Goal: Transaction & Acquisition: Obtain resource

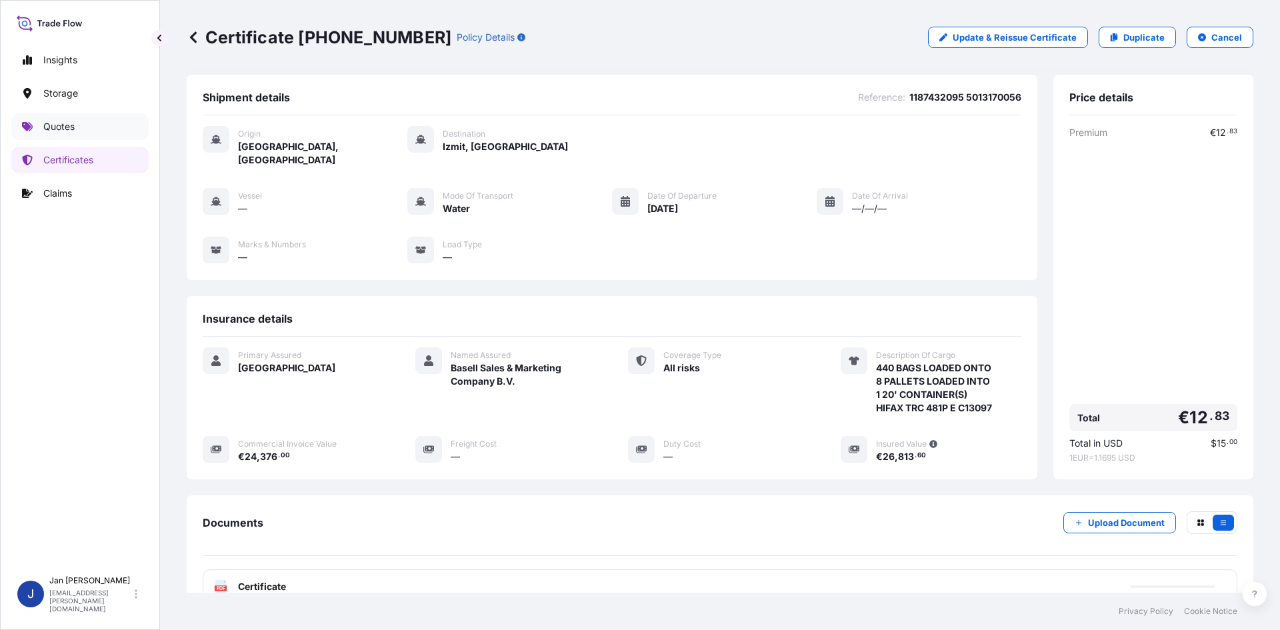
click at [57, 121] on p "Quotes" at bounding box center [58, 126] width 31 height 13
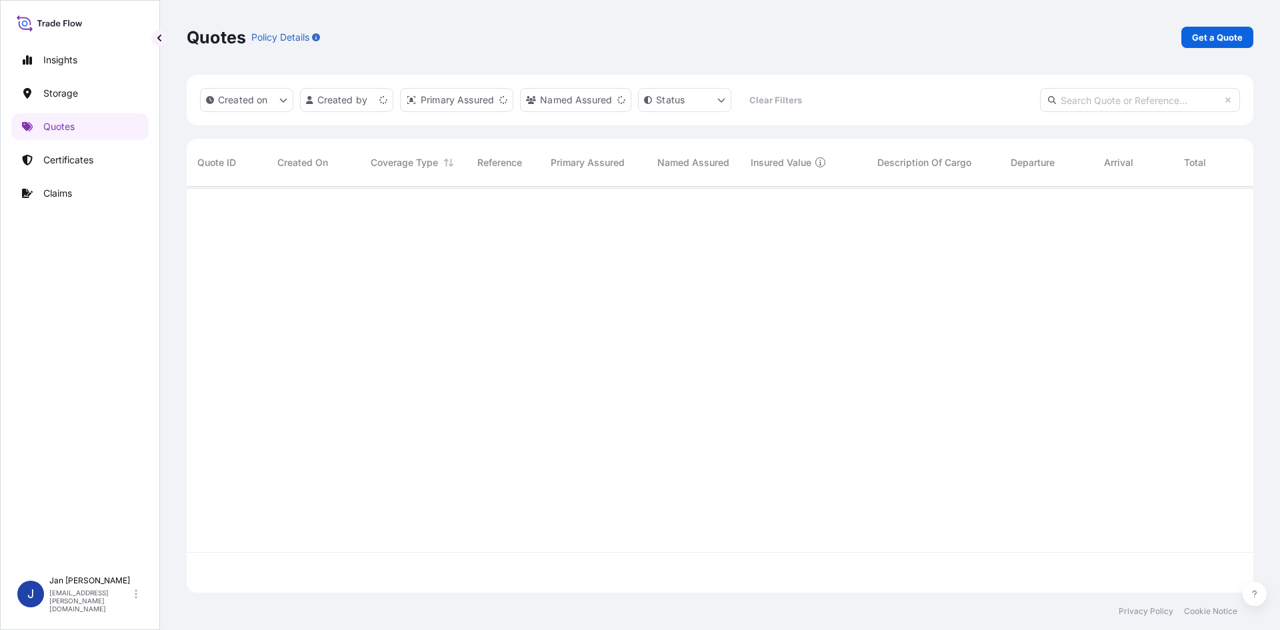
scroll to position [403, 1057]
click at [1250, 27] on link "Get a Quote" at bounding box center [1218, 37] width 72 height 21
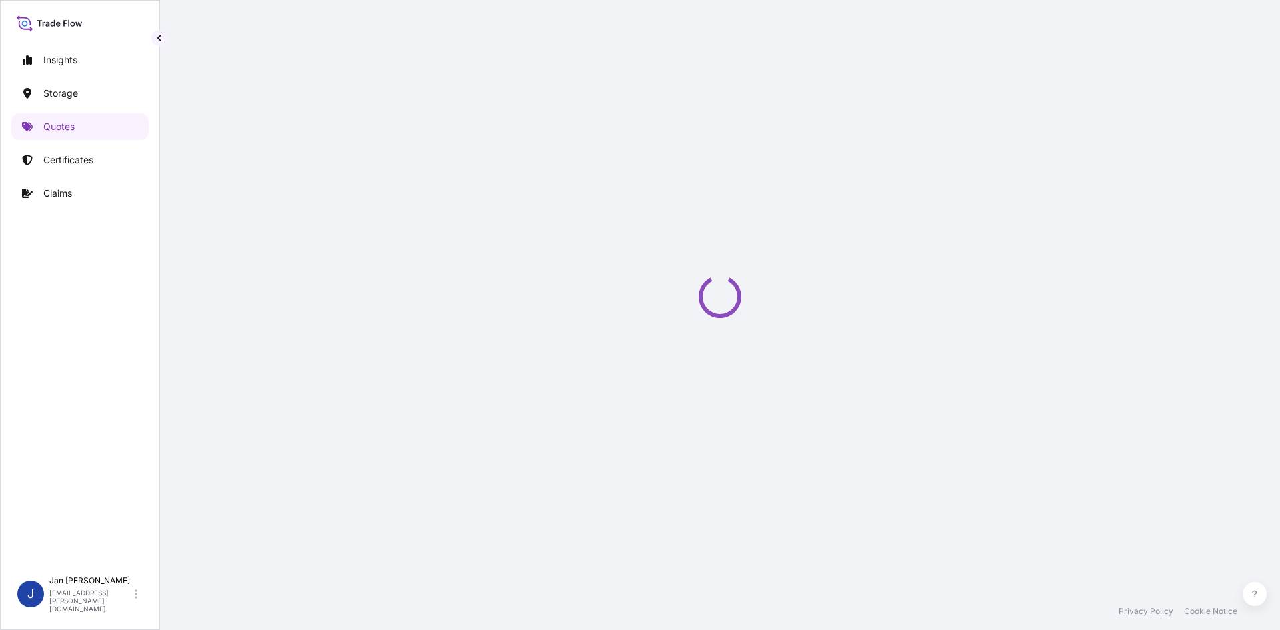
select select "Water"
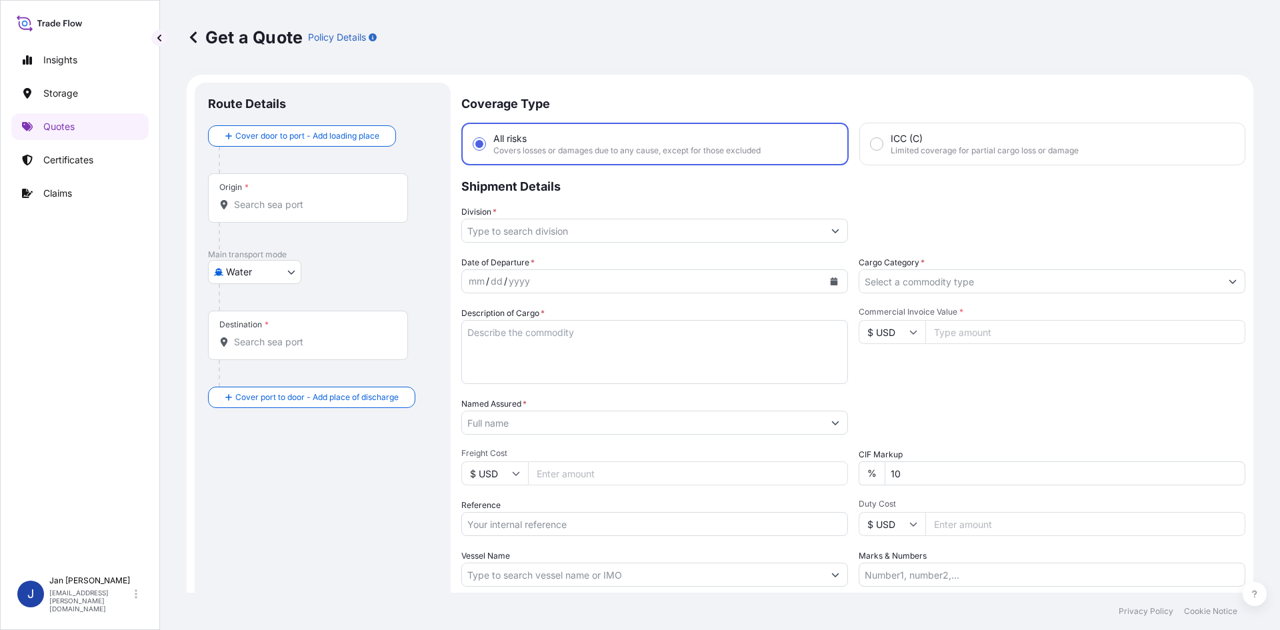
scroll to position [21, 0]
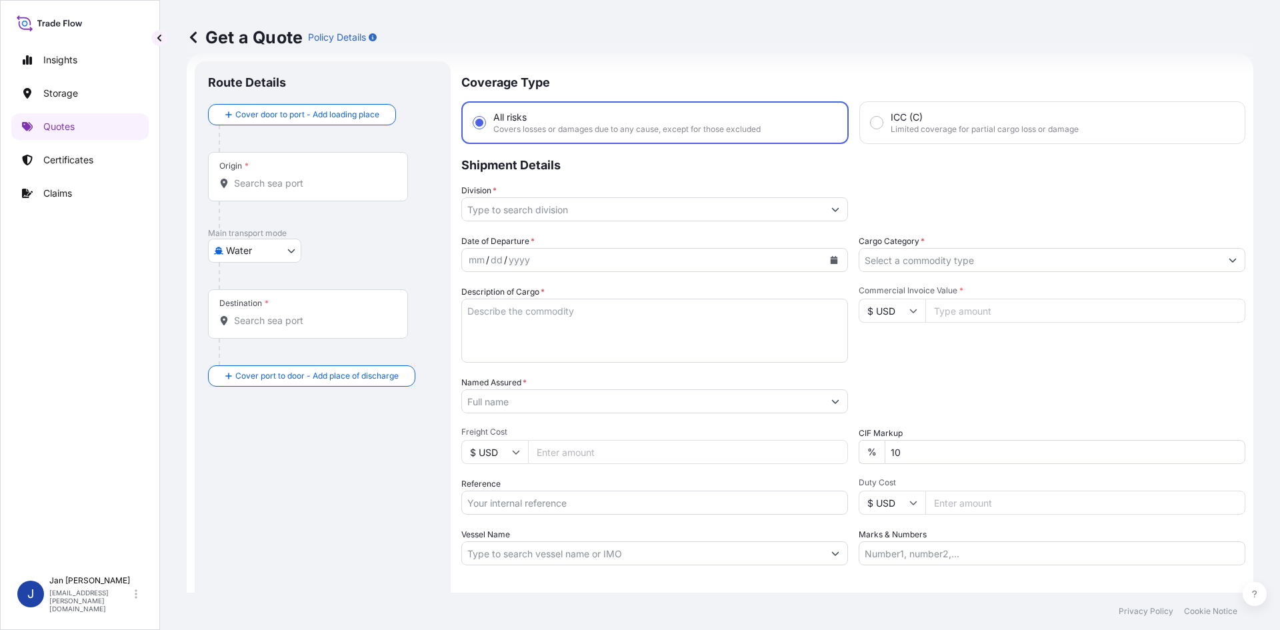
click at [824, 403] on button "Show suggestions" at bounding box center [836, 401] width 24 height 24
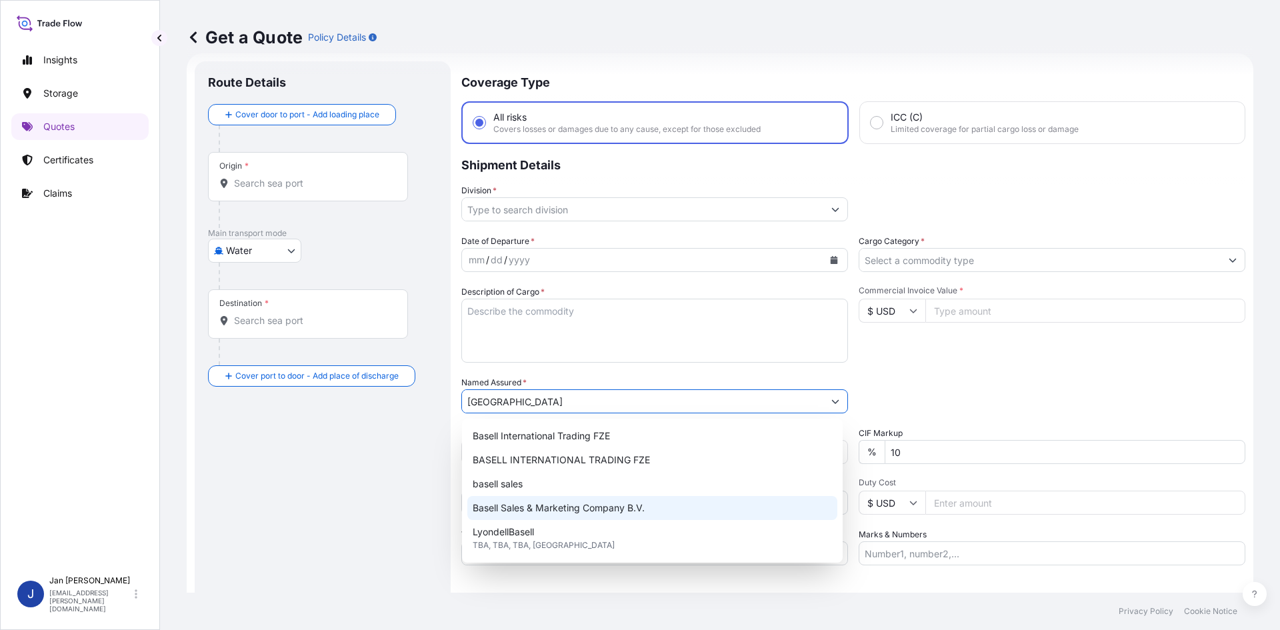
click at [595, 516] on div "Basell Sales & Marketing Company B.V." at bounding box center [652, 508] width 370 height 24
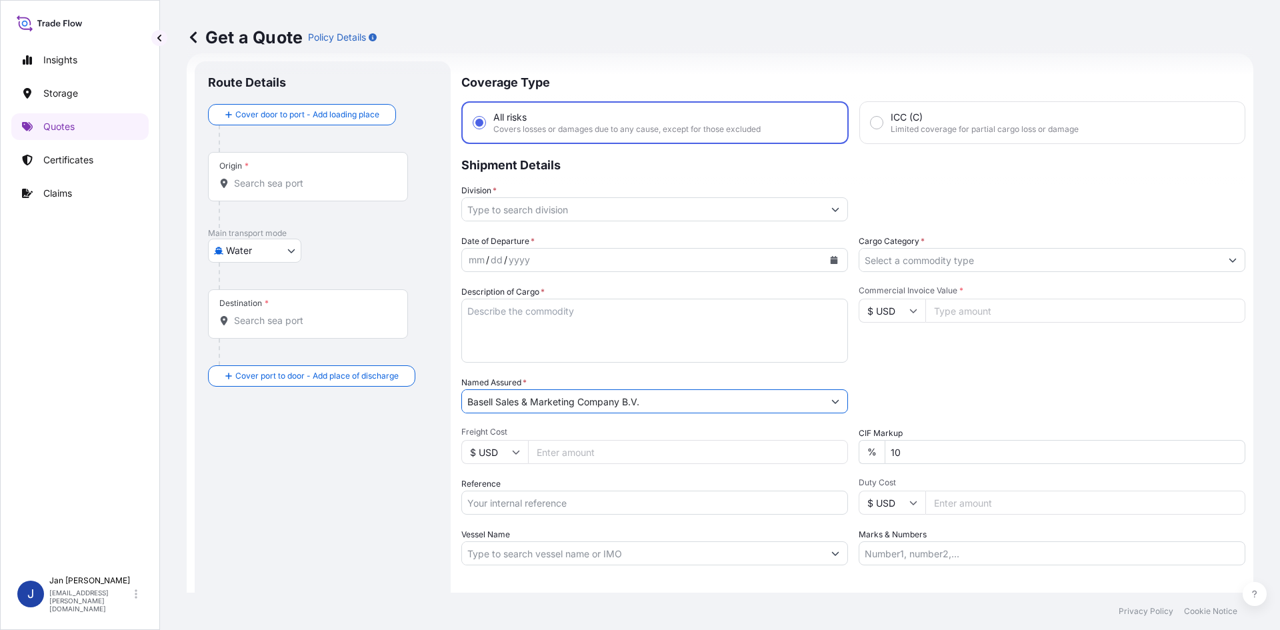
type input "Basell Sales & Marketing Company B.V."
click at [576, 507] on input "Reference" at bounding box center [654, 503] width 387 height 24
click at [520, 491] on div "Reference" at bounding box center [654, 495] width 387 height 37
click at [520, 497] on input "Reference" at bounding box center [654, 503] width 387 height 24
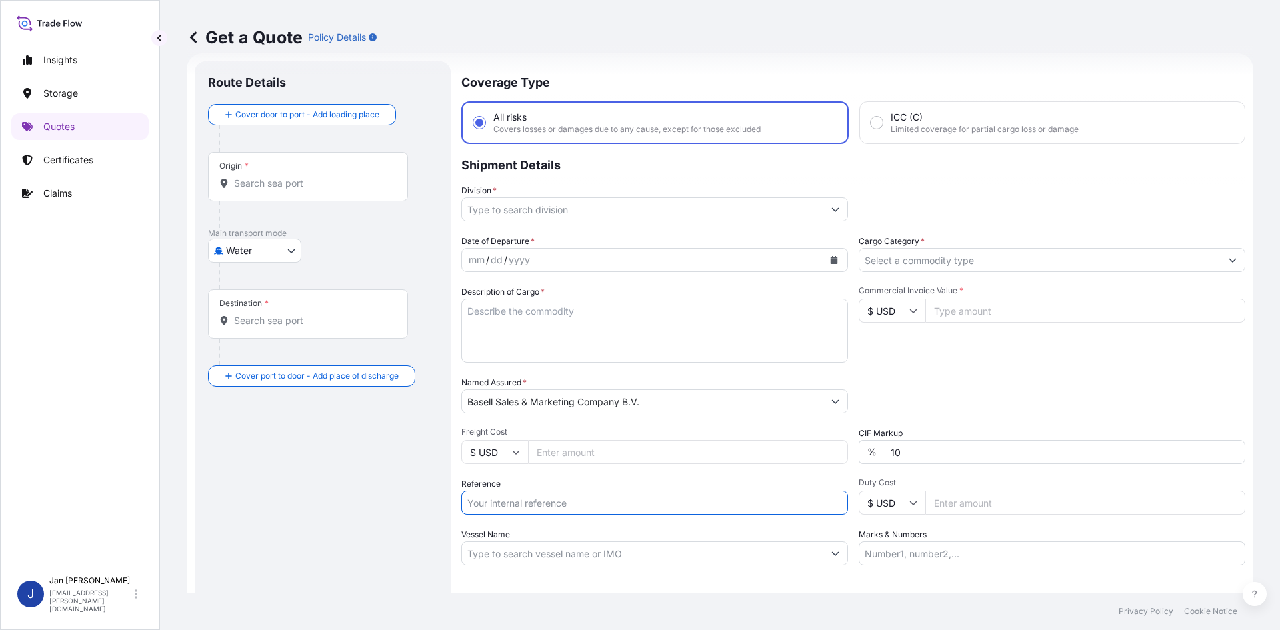
click at [516, 503] on input "Reference" at bounding box center [654, 503] width 387 height 24
paste input "1187432104"
click at [539, 493] on input "1187432104" at bounding box center [654, 503] width 387 height 24
paste input "5013172909"
type input "1187432104 5013172909"
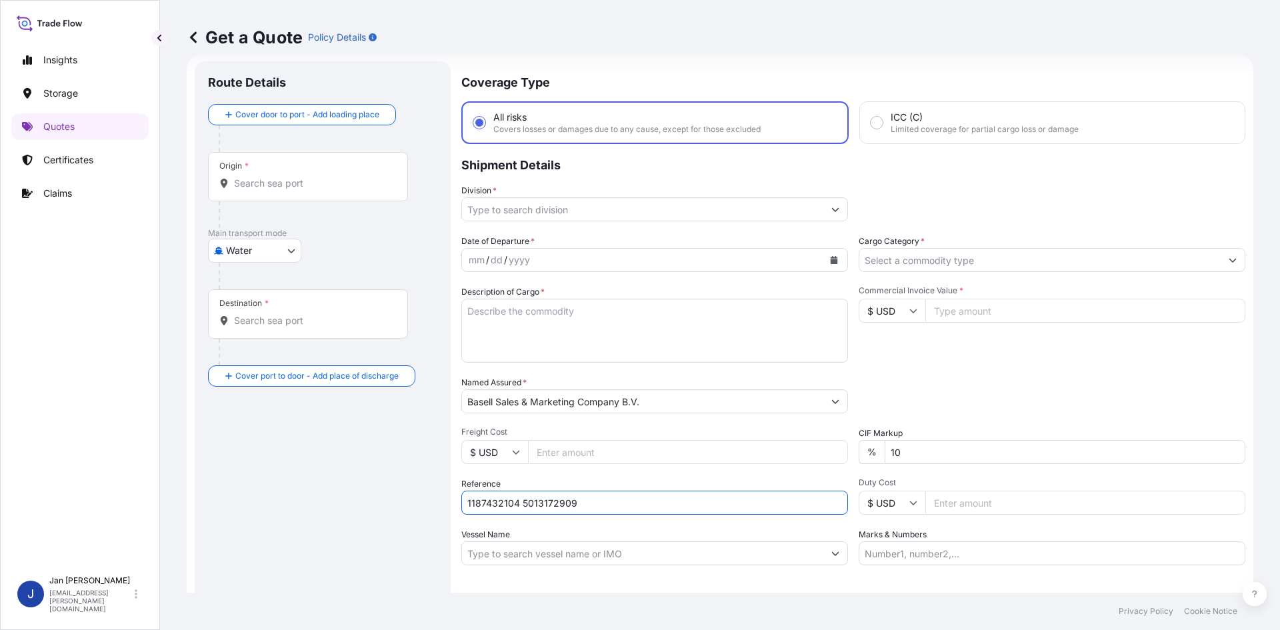
click at [913, 314] on input "$ USD" at bounding box center [892, 311] width 67 height 24
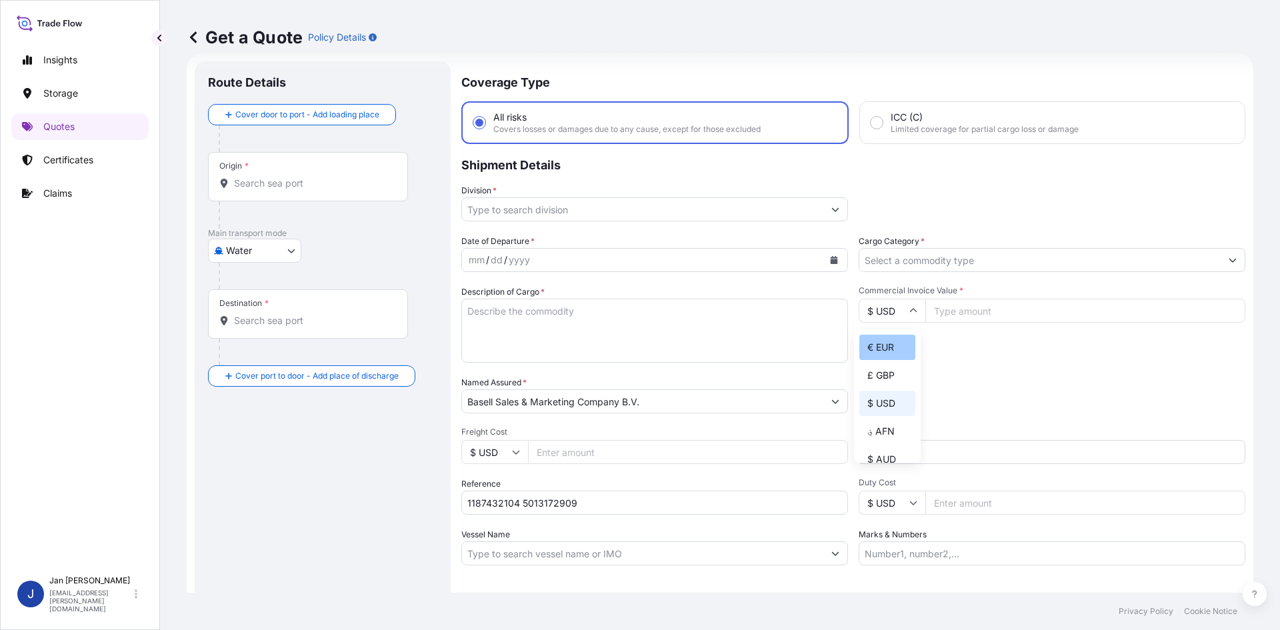
click at [894, 339] on div "€ EUR" at bounding box center [888, 347] width 56 height 25
type input "€ EUR"
click at [1020, 305] on input "Commercial Invoice Value *" at bounding box center [1086, 311] width 320 height 24
type input "42280.50"
click at [1010, 344] on div "Commercial Invoice Value * € EUR 42280.50" at bounding box center [1052, 323] width 387 height 77
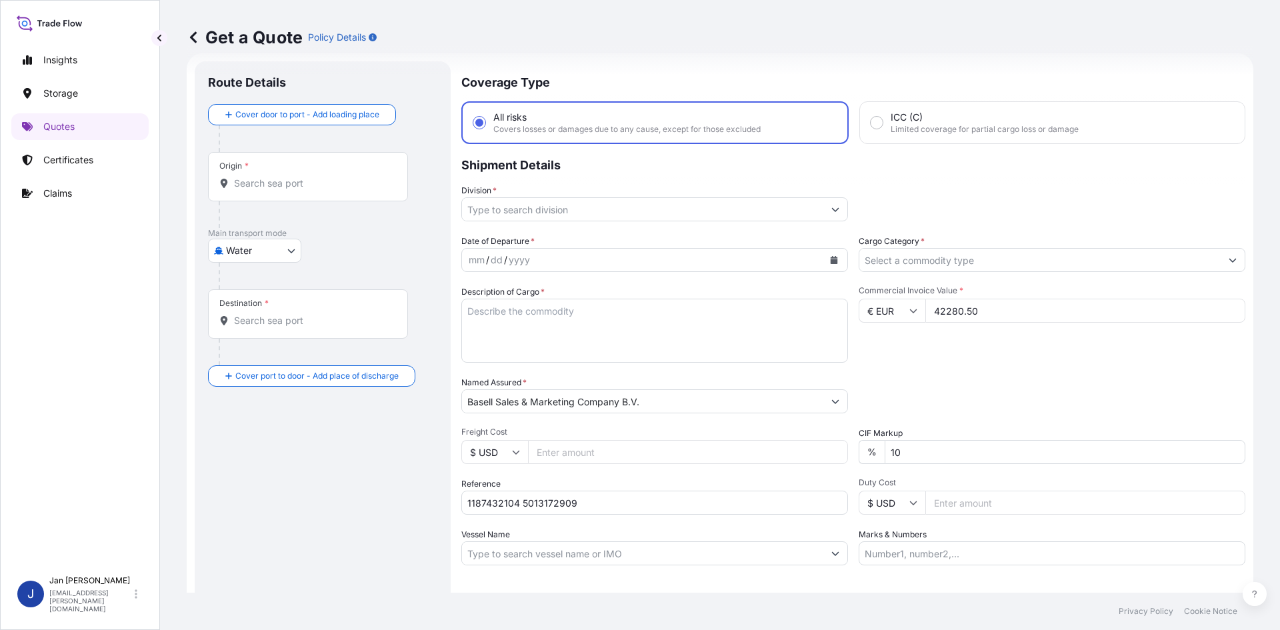
drag, startPoint x: 526, startPoint y: 351, endPoint x: 493, endPoint y: 345, distance: 33.2
click at [526, 351] on textarea "Description of Cargo *" at bounding box center [654, 331] width 387 height 64
paste textarea "OCTABINS LOADED ONTO 10 PALLETS LOADED INTO 1 20' CONTAINER(S) HIFAX TRC 277P S…"
click at [465, 318] on textarea "OCTABINS LOADED ONTO 10 PALLETS LOADED INTO 1 20' CONTAINER(S) HIFAX TRC 277P S…" at bounding box center [654, 331] width 387 height 64
click at [462, 315] on textarea "OCTABINS LOADED ONTO 10 PALLETS LOADED INTO 1 20' CONTAINER(S) HIFAX TRC 277P S…" at bounding box center [654, 331] width 387 height 64
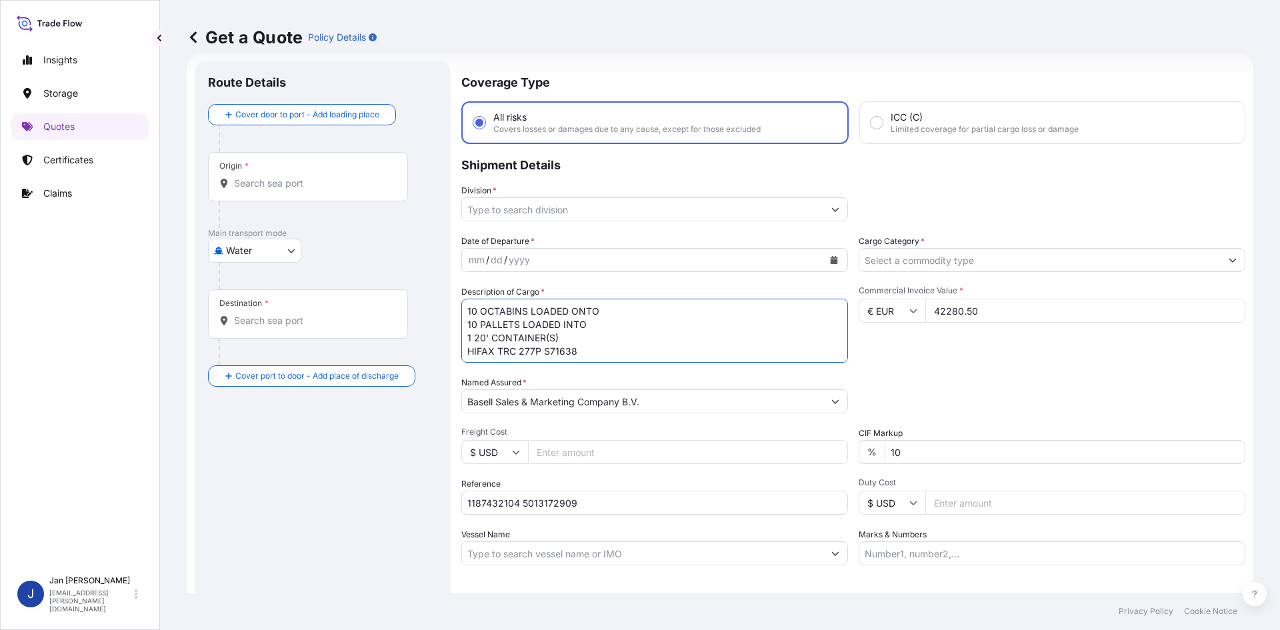
type textarea "10 OCTABINS LOADED ONTO 10 PALLETS LOADED INTO 1 20' CONTAINER(S) HIFAX TRC 277…"
click at [827, 267] on button "Calendar" at bounding box center [834, 259] width 21 height 21
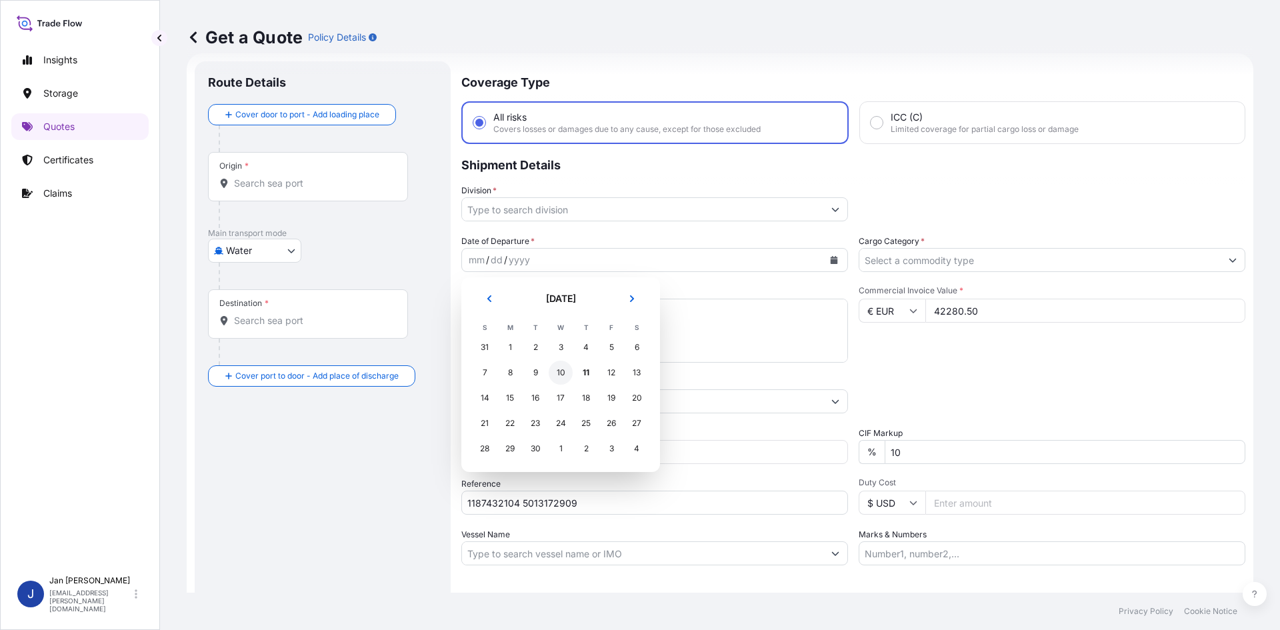
click at [559, 371] on div "10" at bounding box center [561, 373] width 24 height 24
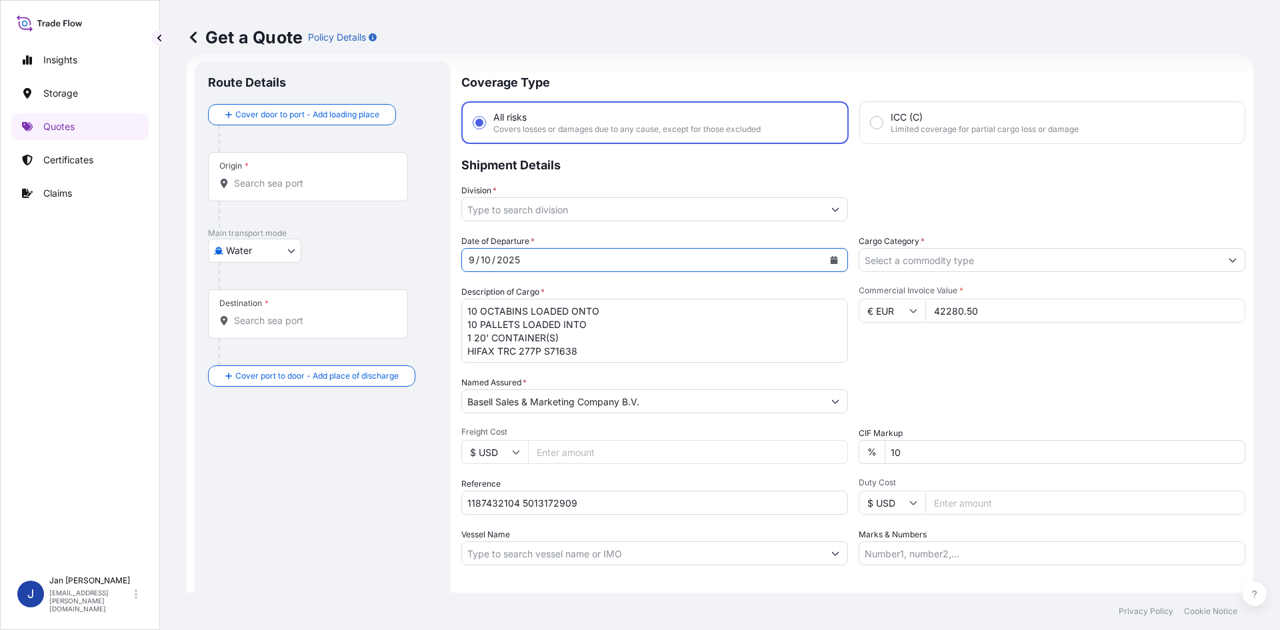
click at [670, 200] on input "Division *" at bounding box center [642, 209] width 361 height 24
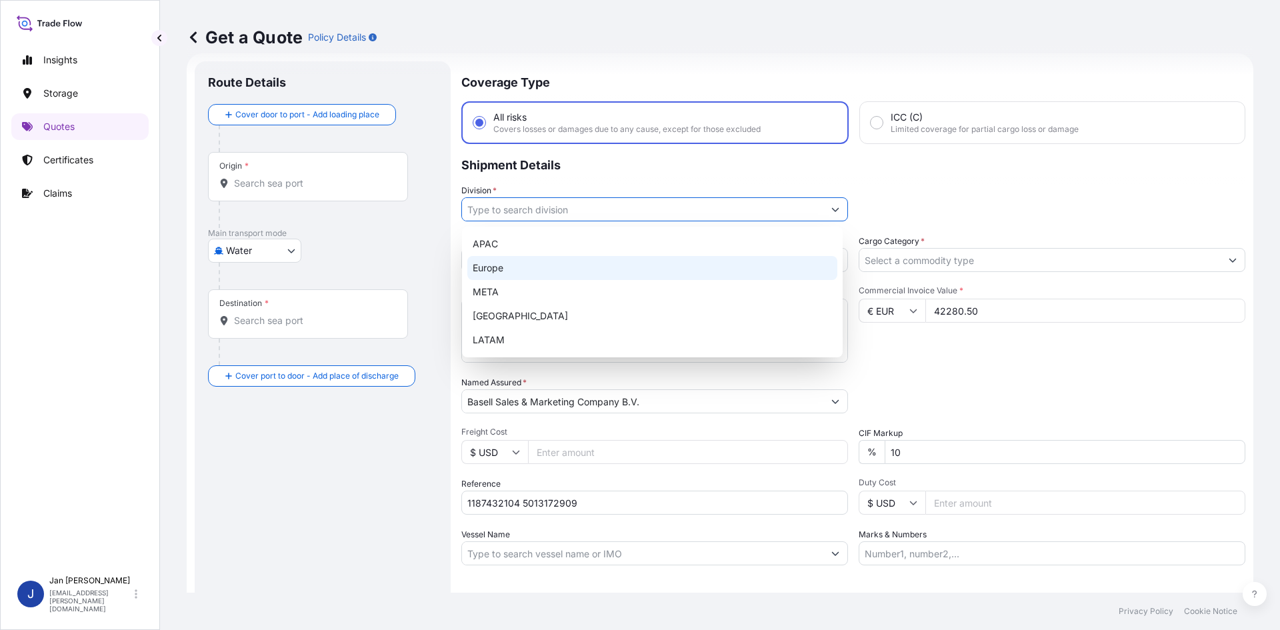
click at [606, 273] on div "Europe" at bounding box center [652, 268] width 370 height 24
type input "Europe"
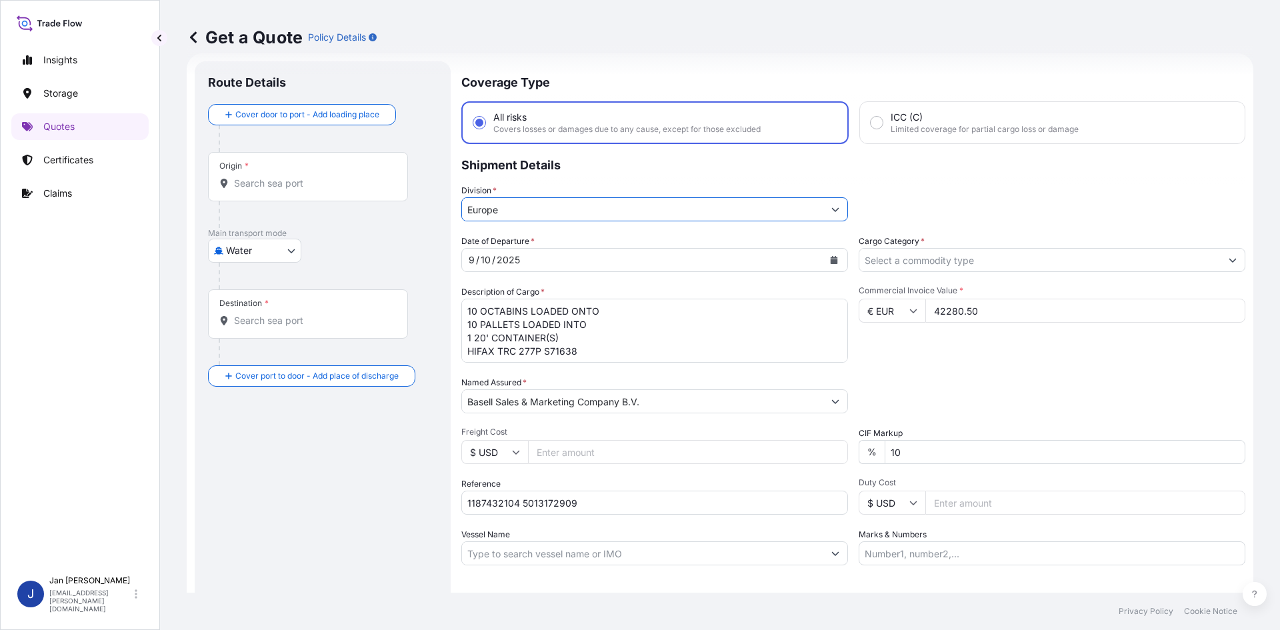
click at [1002, 266] on input "Cargo Category *" at bounding box center [1040, 260] width 361 height 24
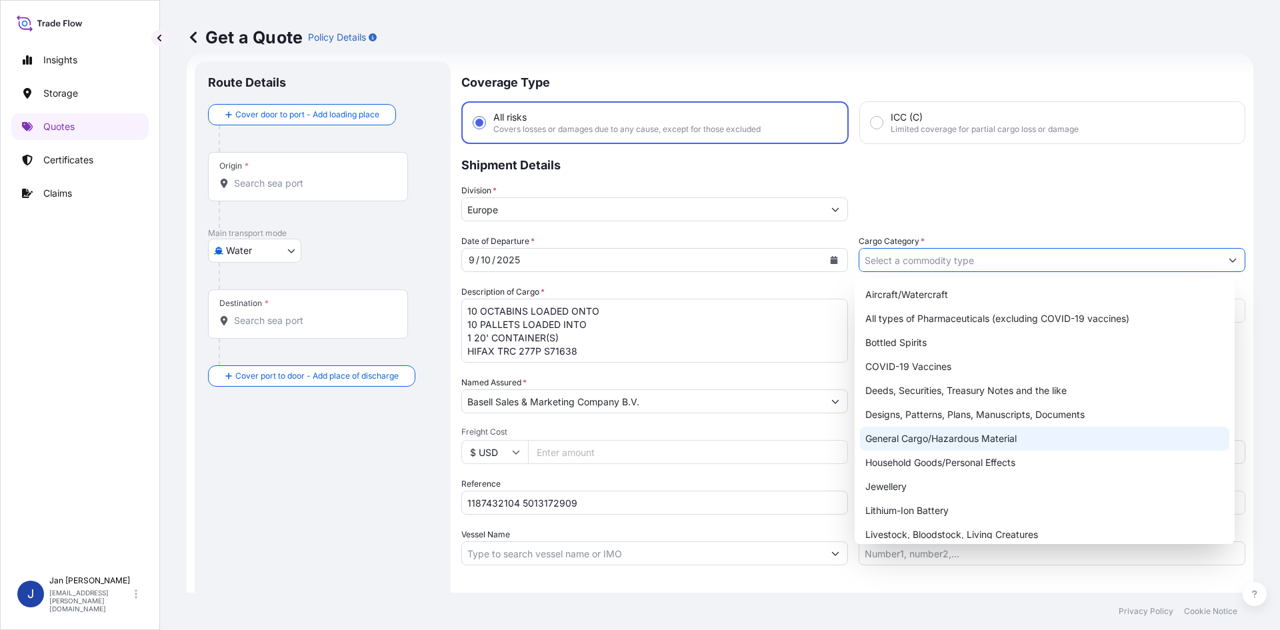
click at [967, 434] on div "General Cargo/Hazardous Material" at bounding box center [1045, 439] width 370 height 24
type input "General Cargo/Hazardous Material"
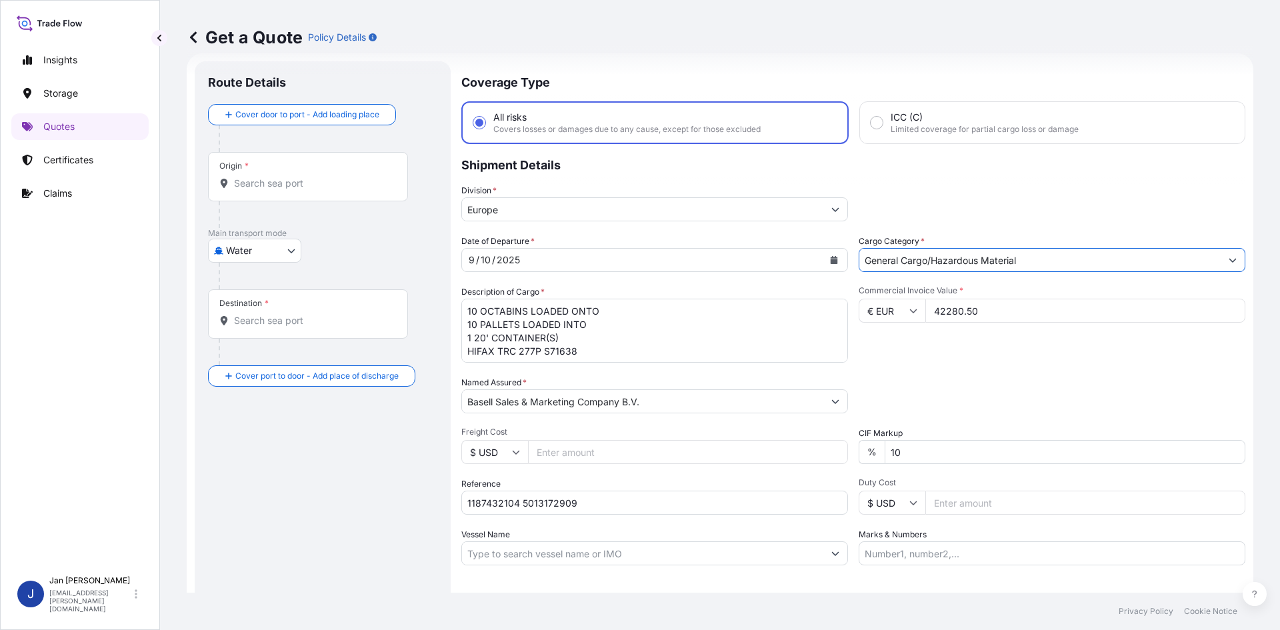
click at [934, 387] on div "Packing Category Type to search a container mode Please select a primary mode o…" at bounding box center [1052, 394] width 387 height 37
click at [293, 186] on input "Origin *" at bounding box center [312, 183] width 157 height 13
paste input "[GEOGRAPHIC_DATA]"
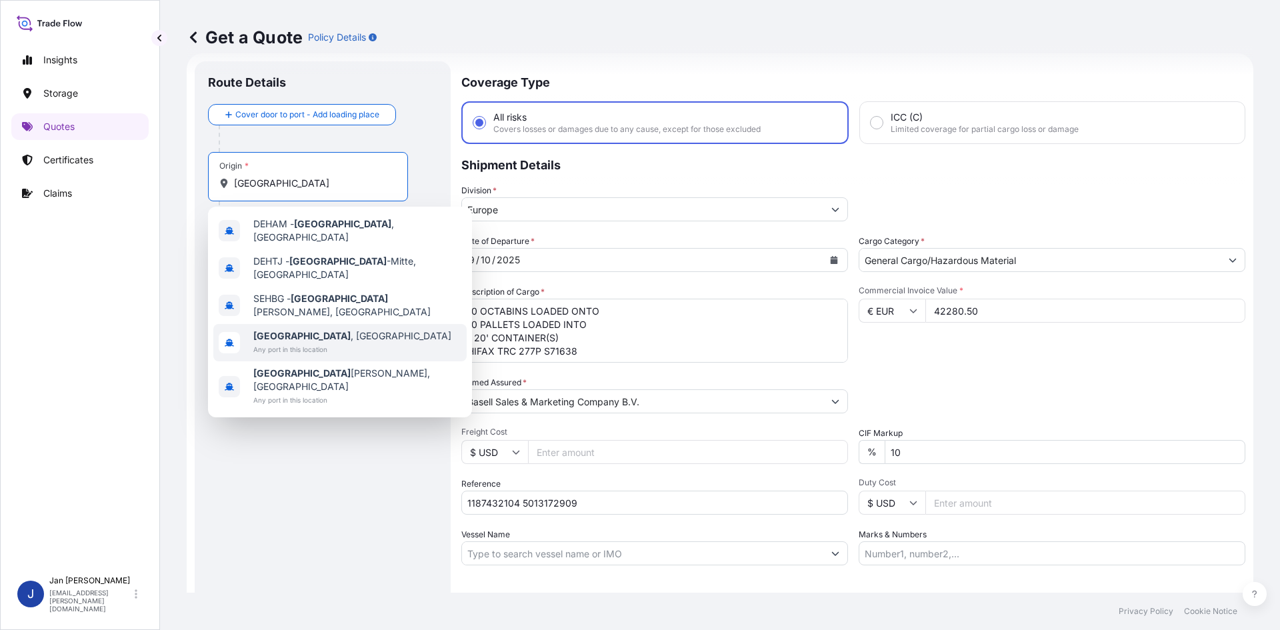
click at [340, 324] on div "[GEOGRAPHIC_DATA] , [GEOGRAPHIC_DATA] Any port in this location" at bounding box center [339, 342] width 253 height 37
type input "[GEOGRAPHIC_DATA], [GEOGRAPHIC_DATA]"
click at [355, 292] on div "Water Air Water Inland" at bounding box center [322, 283] width 229 height 24
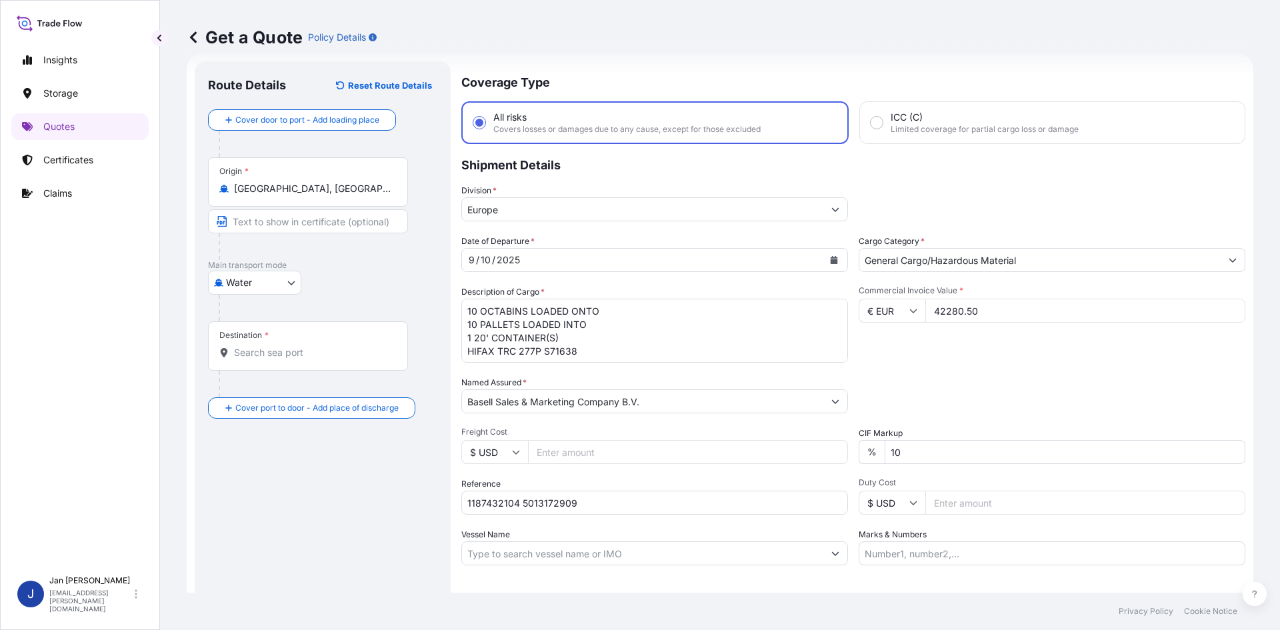
click at [329, 364] on div "Destination *" at bounding box center [308, 345] width 200 height 49
click at [329, 359] on input "Destination *" at bounding box center [312, 352] width 157 height 13
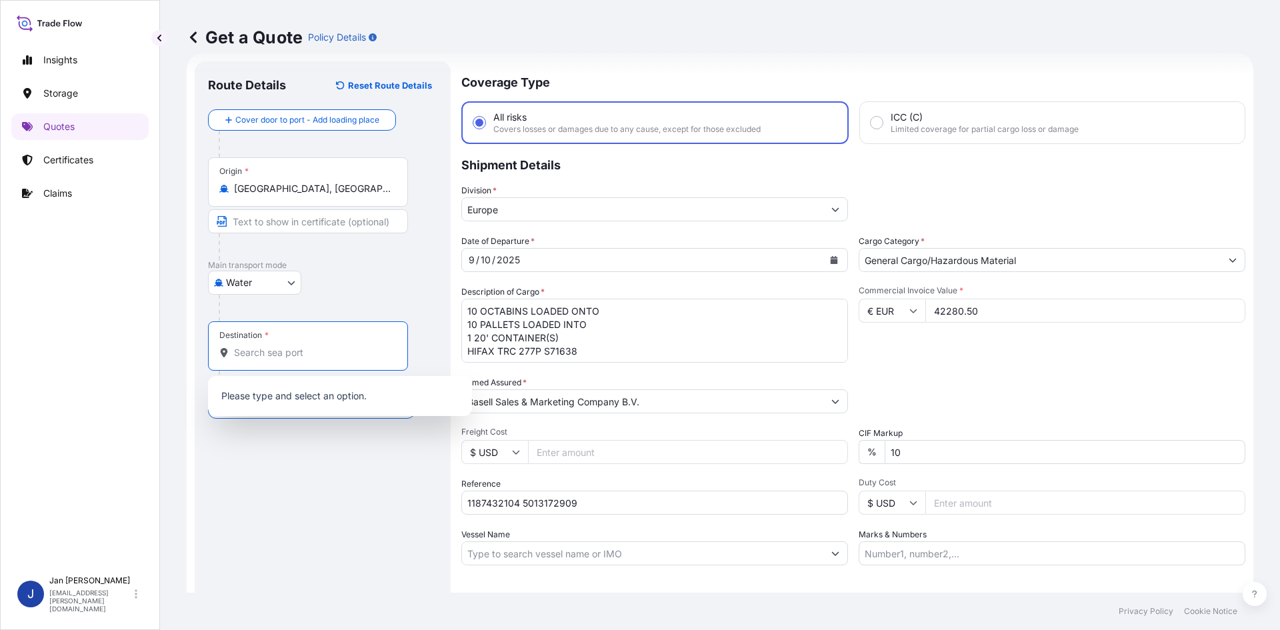
paste input "GEMLIK"
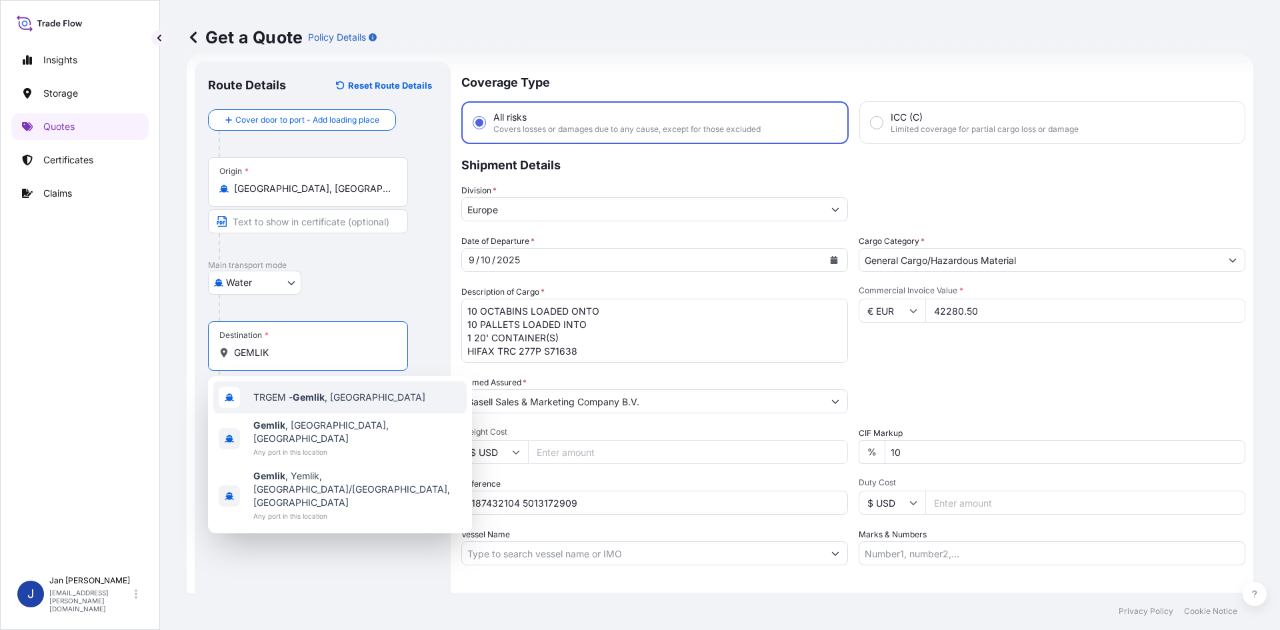
click at [338, 411] on div "TRGEM - Gemlik , [GEOGRAPHIC_DATA]" at bounding box center [339, 397] width 253 height 32
type input "TRGEM - Gemlik, [GEOGRAPHIC_DATA]"
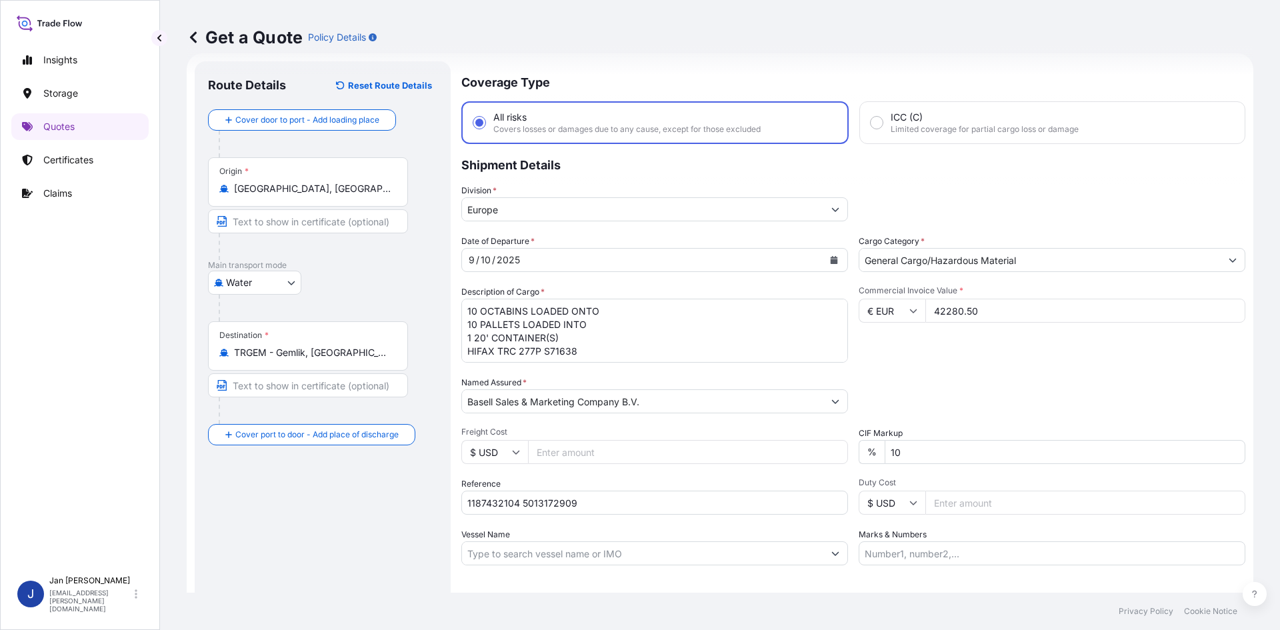
click at [383, 576] on div "Route Details Reset Route Details Cover door to port - Add loading place Place …" at bounding box center [322, 363] width 229 height 577
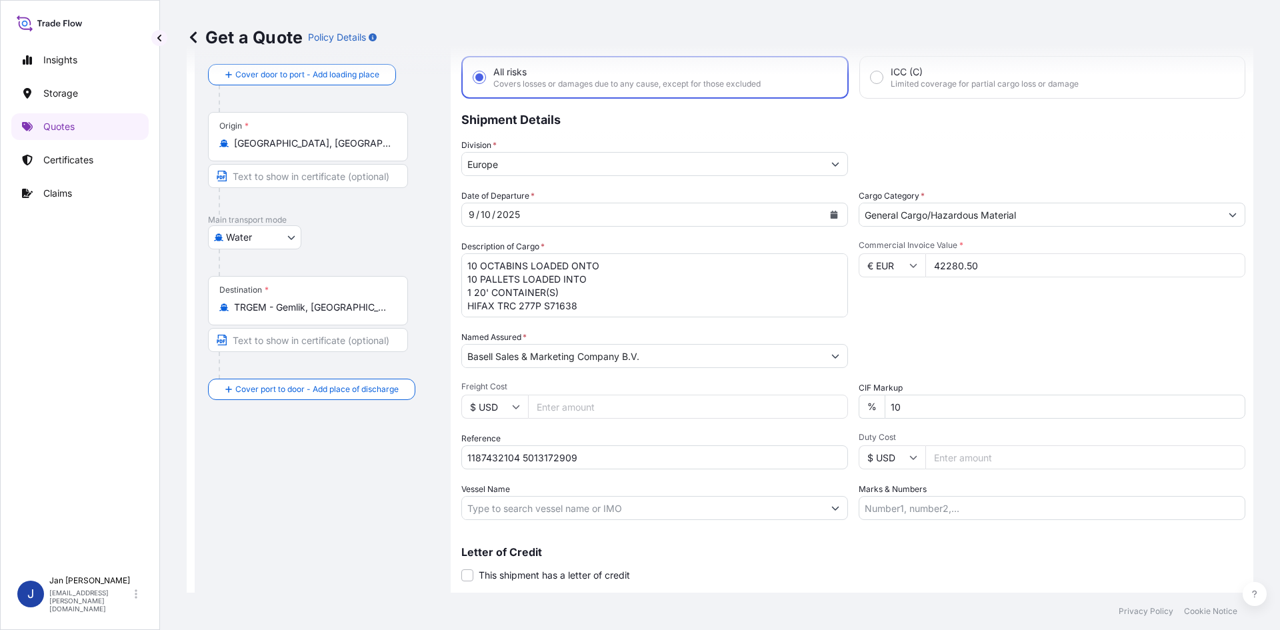
scroll to position [88, 0]
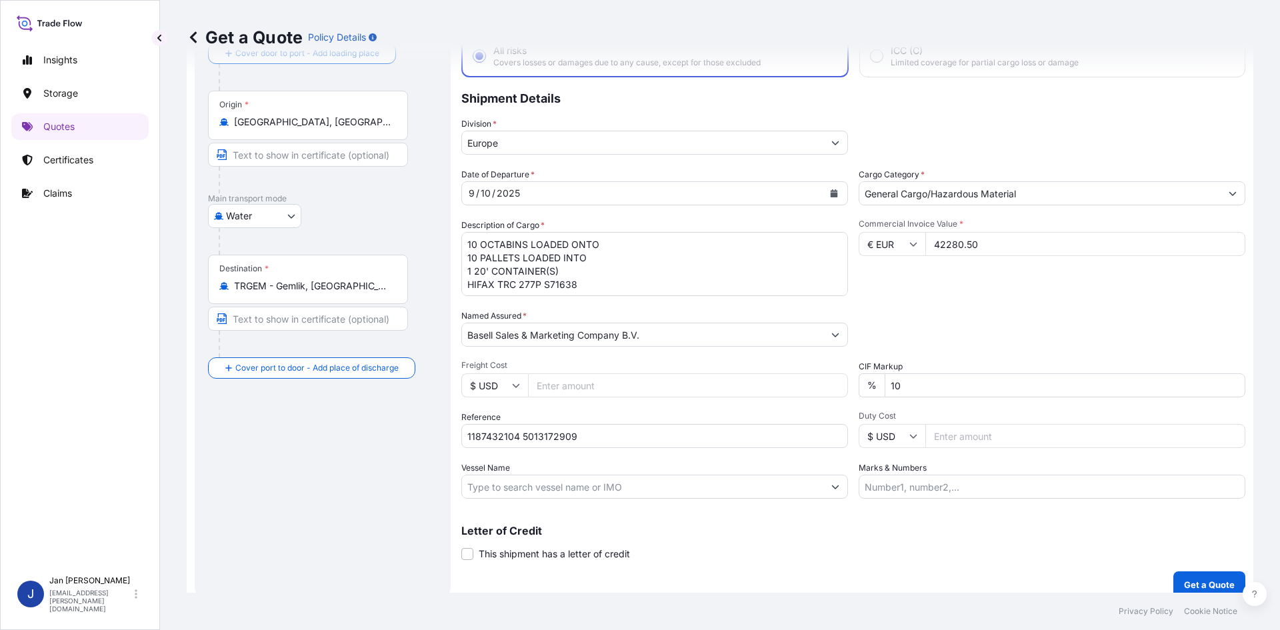
drag, startPoint x: 1182, startPoint y: 563, endPoint x: 1188, endPoint y: 579, distance: 17.7
click at [1182, 565] on div "Coverage Type All risks Covers losses or damages due to any cause, except for t…" at bounding box center [853, 296] width 784 height 603
click at [1188, 579] on p "Get a Quote" at bounding box center [1209, 584] width 51 height 13
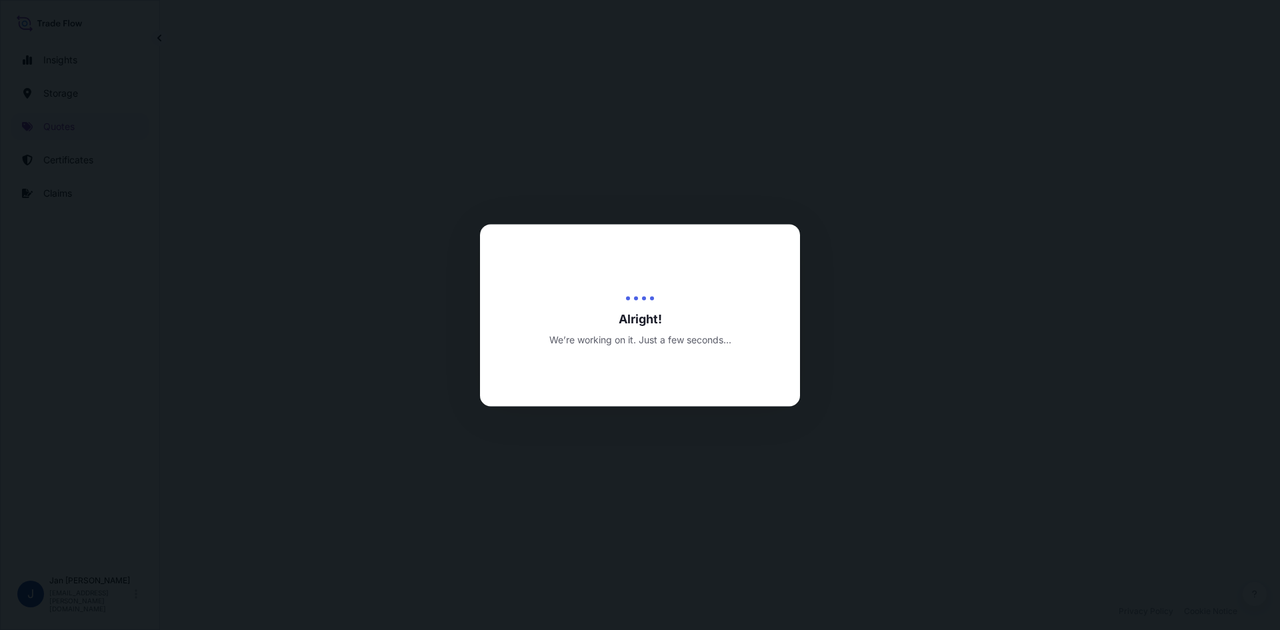
select select "Water"
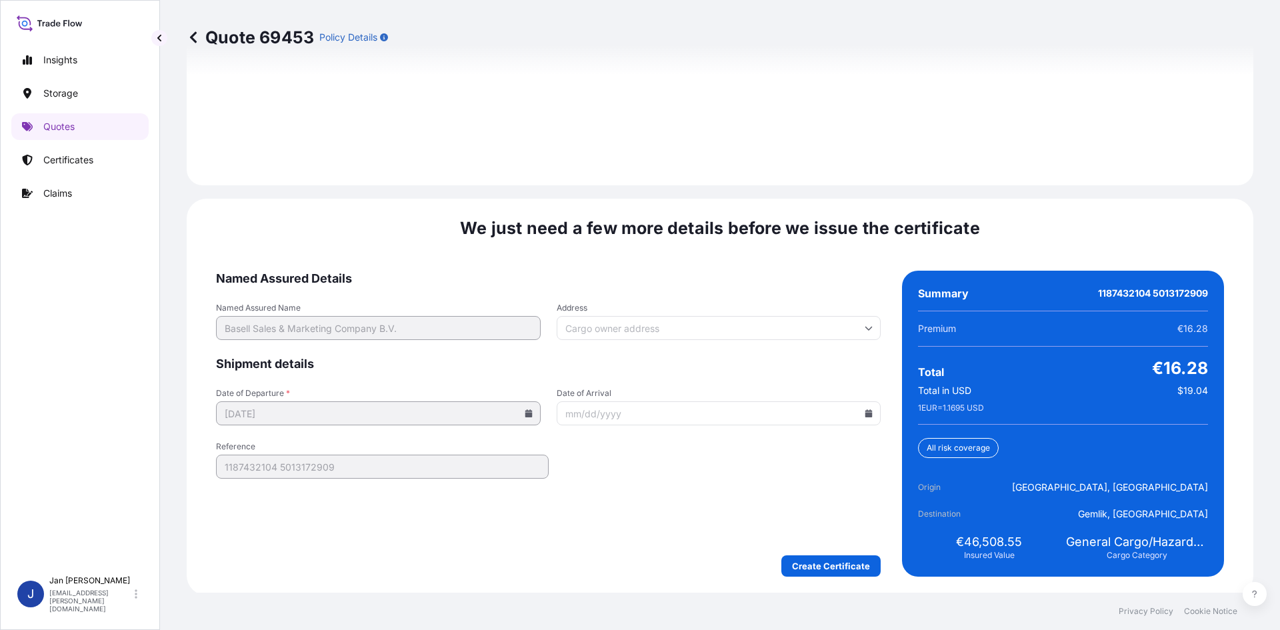
scroll to position [1913, 0]
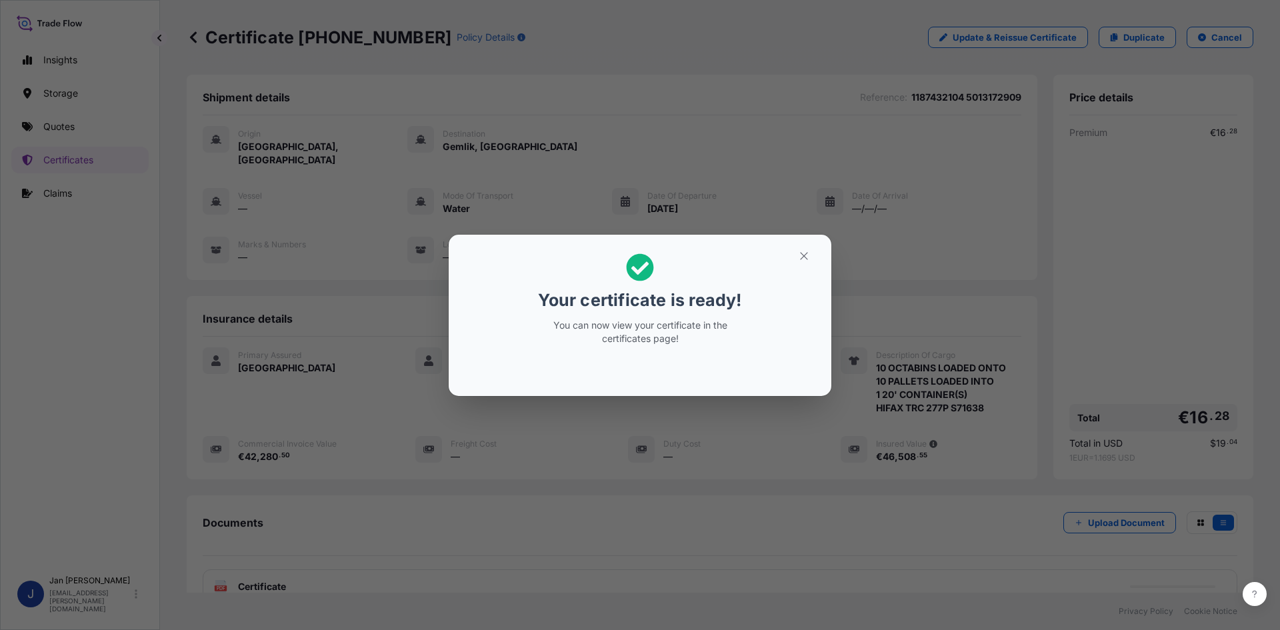
click at [933, 185] on div "Your certificate is ready! You can now view your certificate in the certificate…" at bounding box center [640, 315] width 1280 height 630
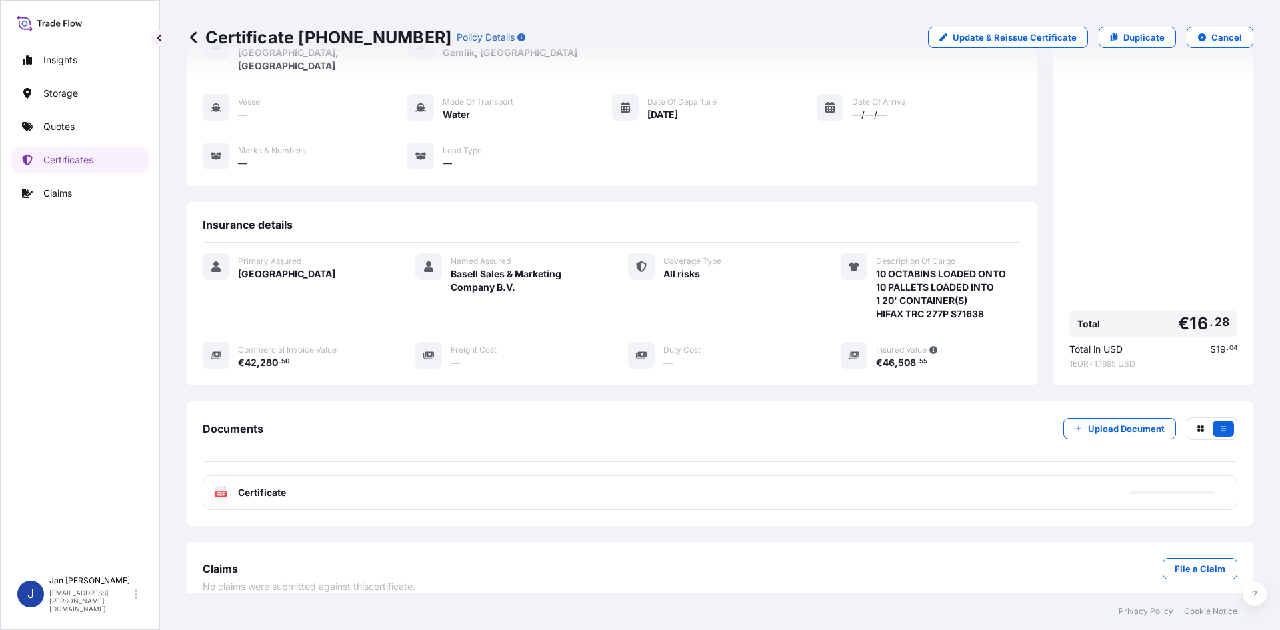
scroll to position [97, 0]
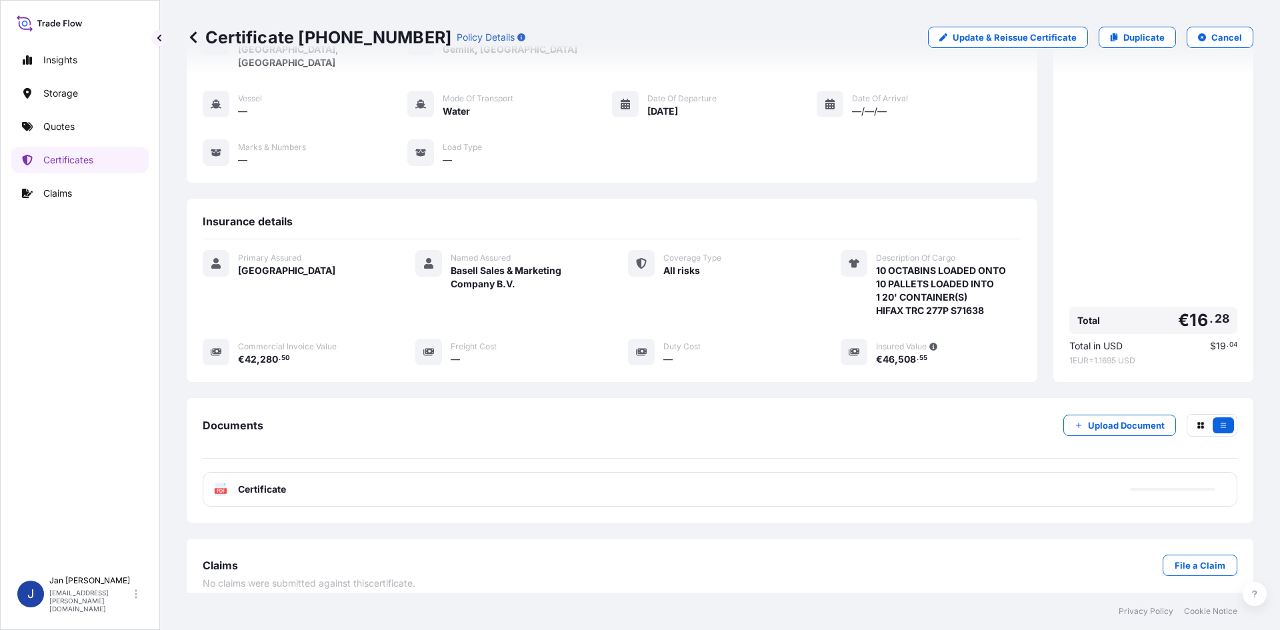
click at [521, 480] on div "PDF Certificate" at bounding box center [720, 489] width 1035 height 35
click at [523, 474] on div "PDF Certificate" at bounding box center [720, 489] width 1035 height 35
click at [524, 474] on div "PDF Certificate" at bounding box center [720, 489] width 1035 height 35
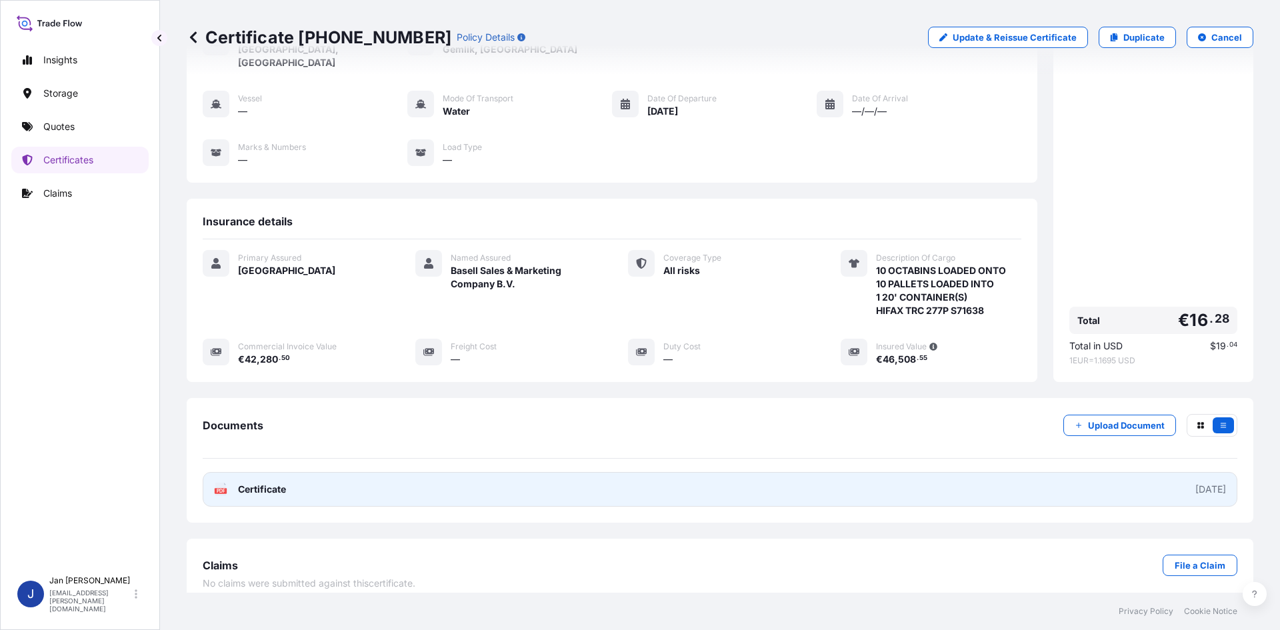
click at [524, 474] on link "PDF Certificate [DATE]" at bounding box center [720, 489] width 1035 height 35
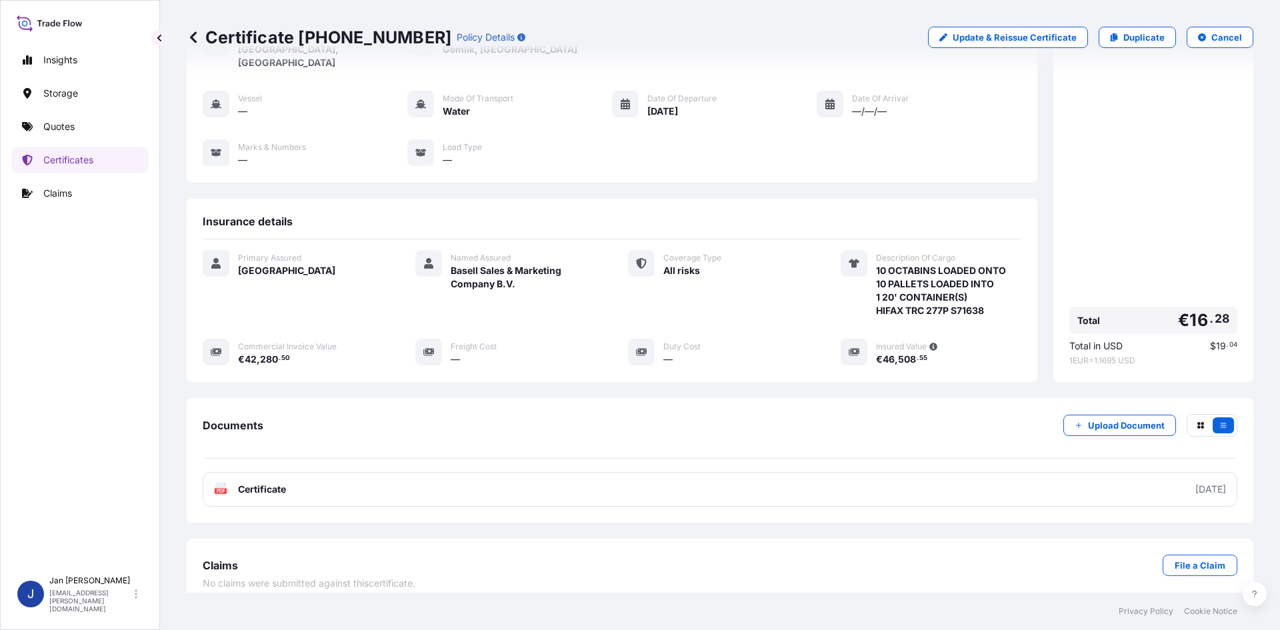
click at [104, 117] on link "Quotes" at bounding box center [79, 126] width 137 height 27
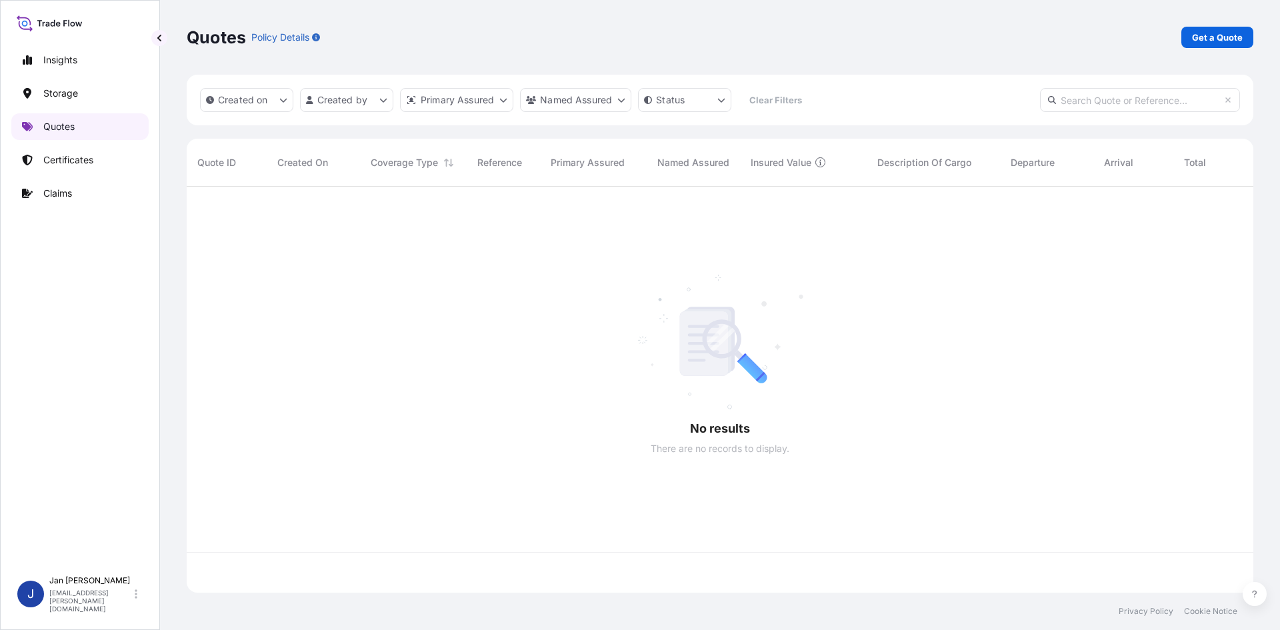
scroll to position [403, 1057]
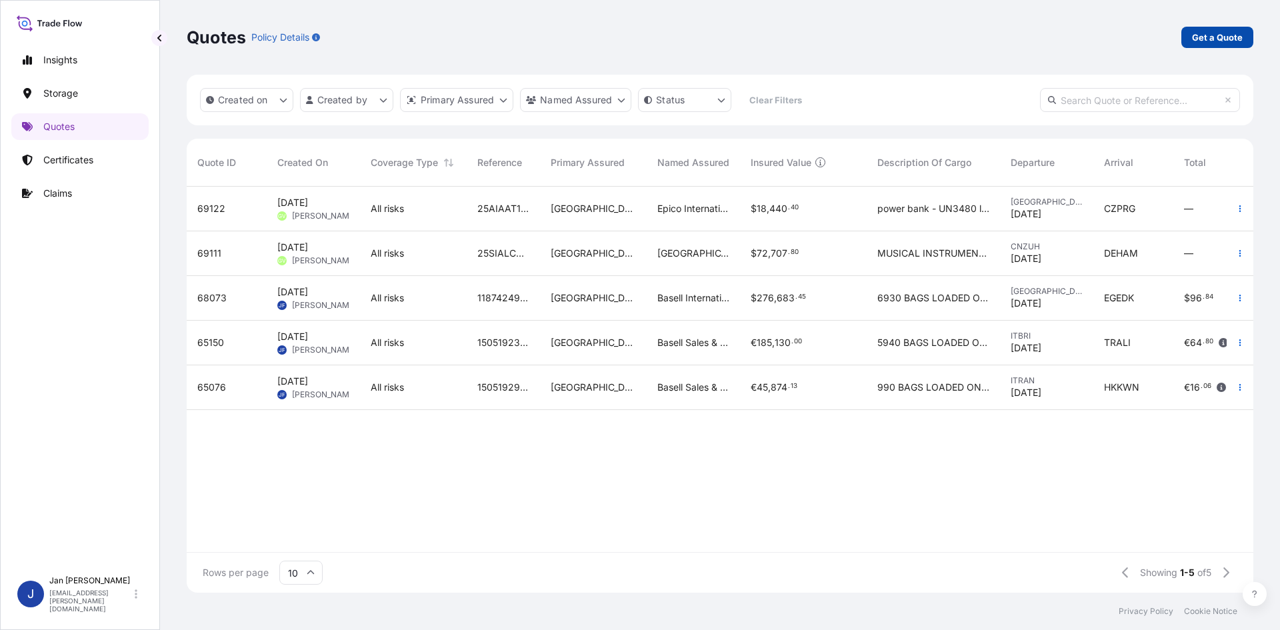
click at [1216, 31] on p "Get a Quote" at bounding box center [1217, 37] width 51 height 13
select select "Water"
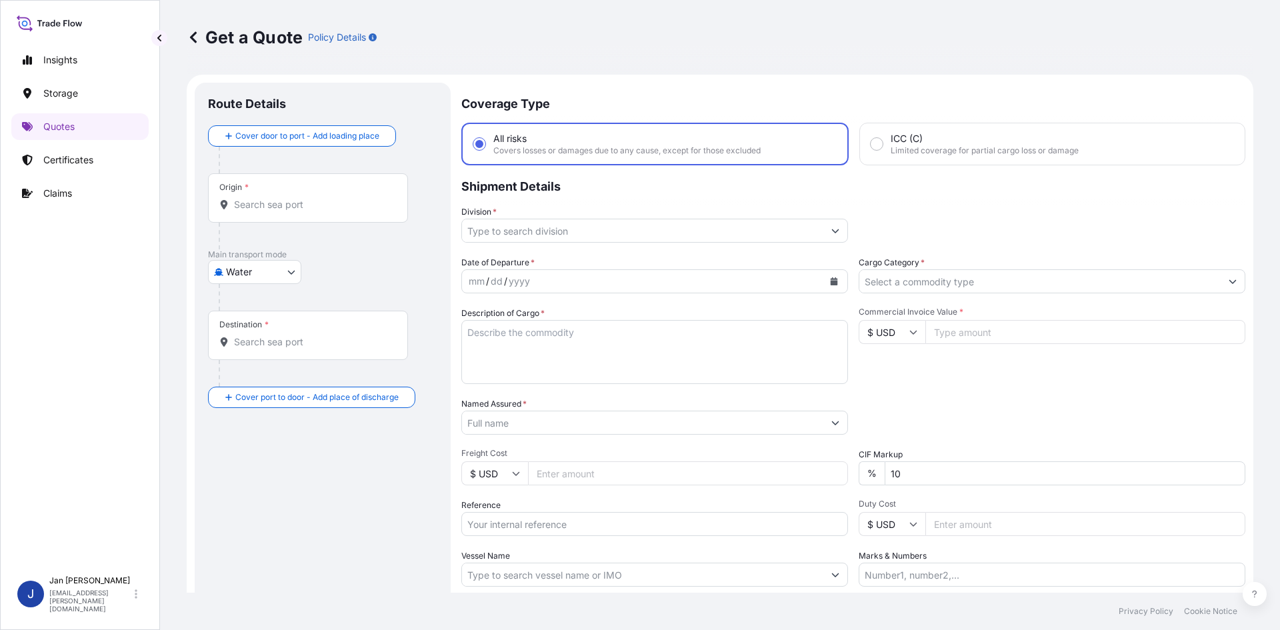
scroll to position [21, 0]
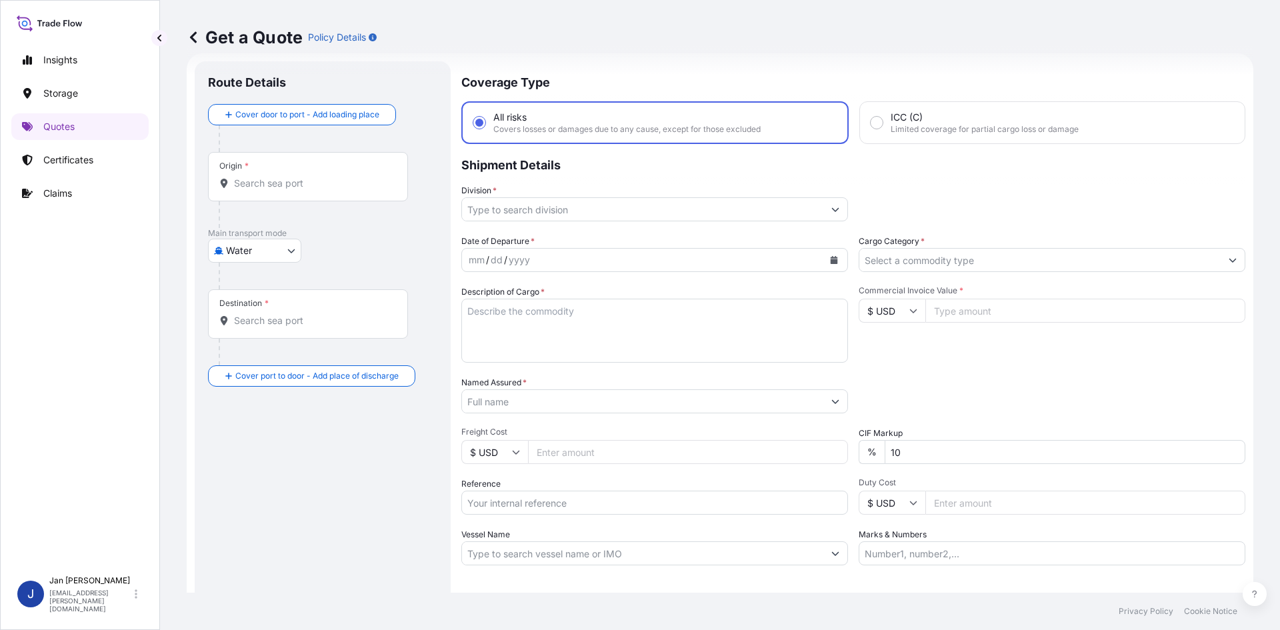
click at [533, 499] on input "Reference" at bounding box center [654, 503] width 387 height 24
paste input "1187428793"
click at [651, 499] on input "1187428793" at bounding box center [654, 503] width 387 height 24
paste input "5013147585"
type input "1187428793 5013147585"
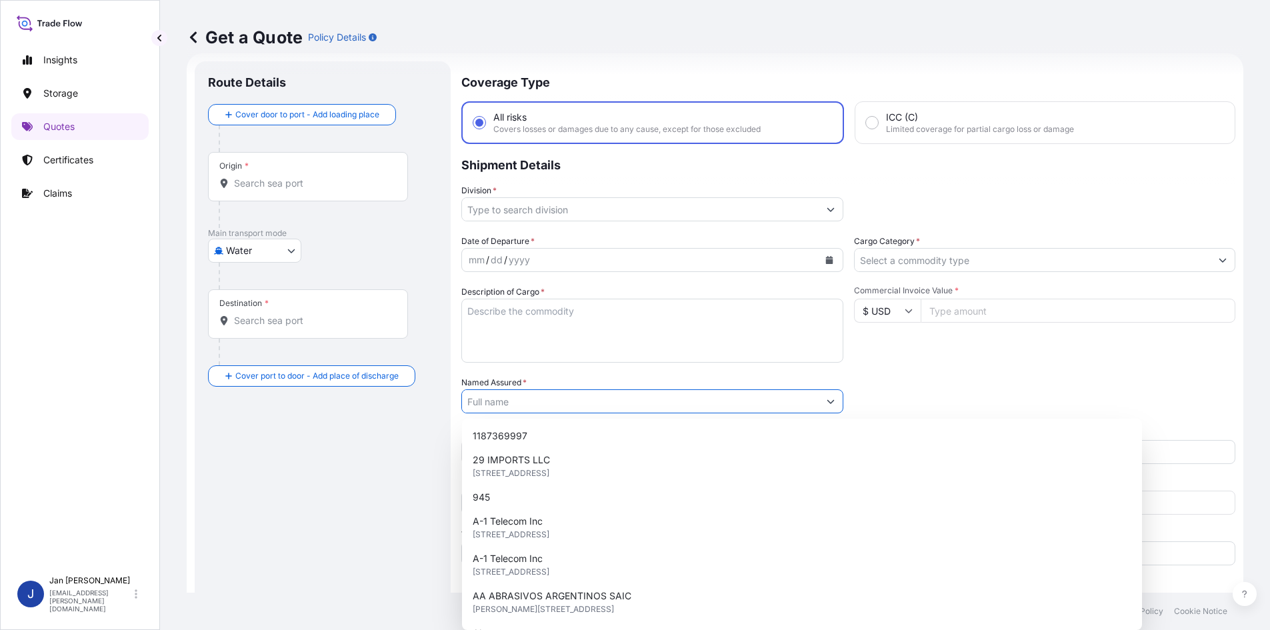
click at [620, 401] on input "Named Assured *" at bounding box center [640, 401] width 357 height 24
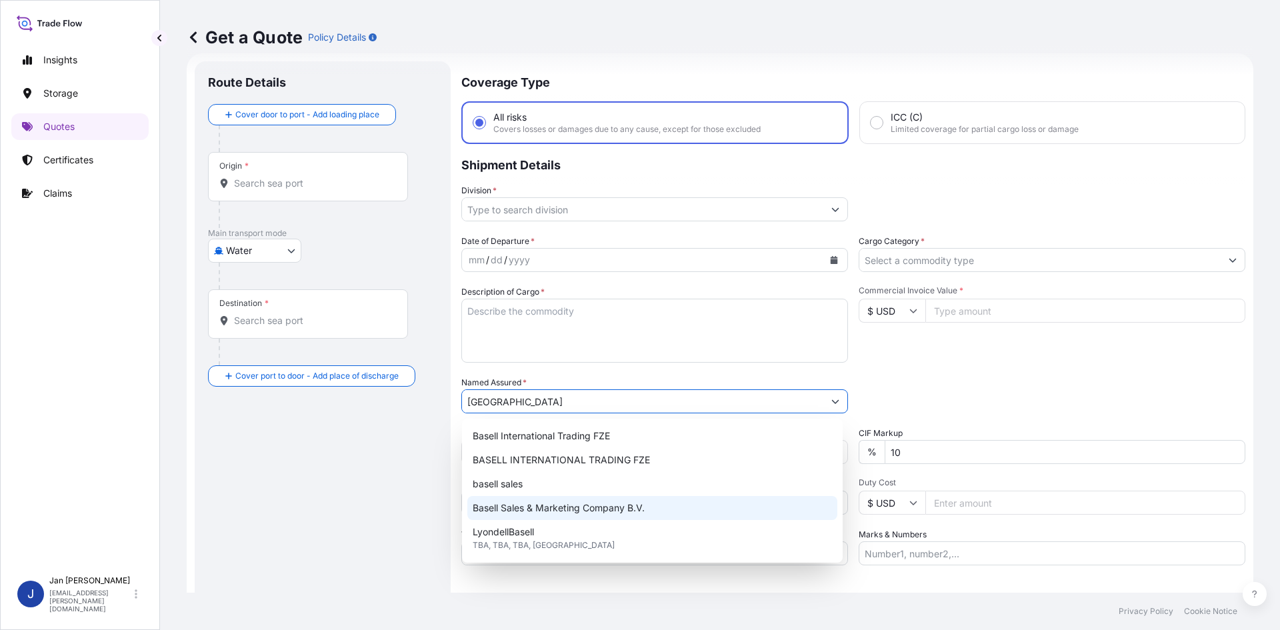
click at [611, 501] on span "Basell Sales & Marketing Company B.V." at bounding box center [559, 507] width 172 height 13
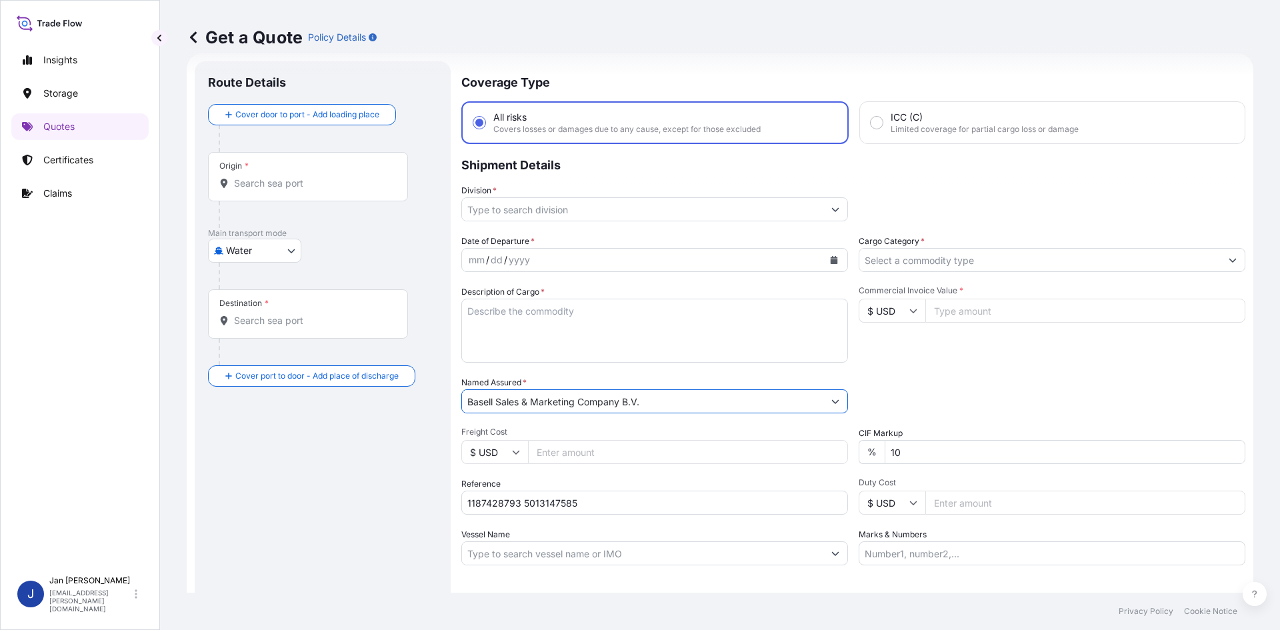
type input "Basell Sales & Marketing Company B.V."
click at [887, 302] on input "$ USD" at bounding box center [892, 311] width 67 height 24
click at [876, 336] on div "€ EUR" at bounding box center [888, 347] width 56 height 25
type input "€ EUR"
click at [974, 329] on div "Commercial Invoice Value * € EUR" at bounding box center [1052, 323] width 387 height 77
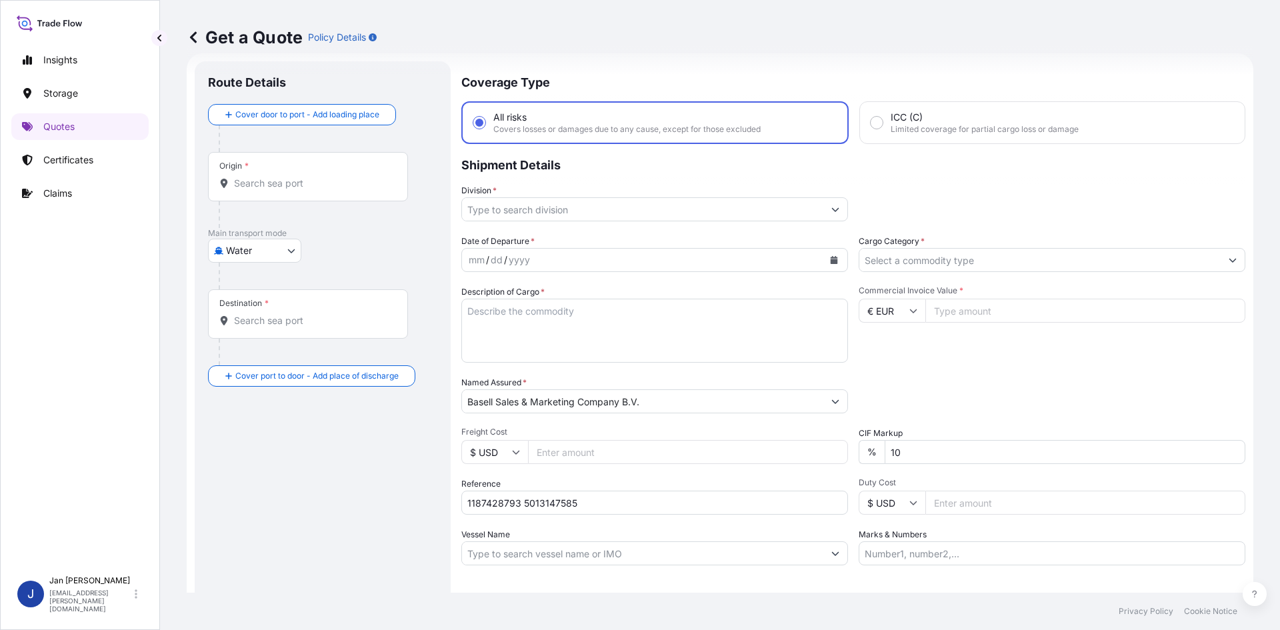
click at [956, 255] on input "Cargo Category *" at bounding box center [1040, 260] width 361 height 24
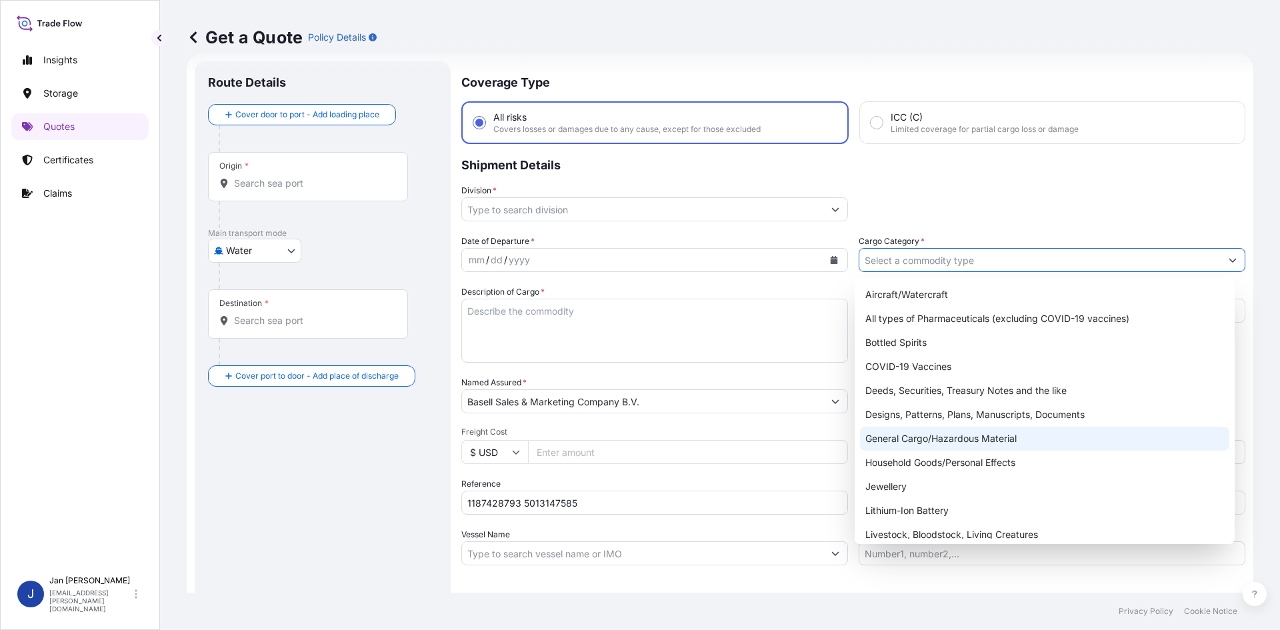
click at [942, 431] on div "General Cargo/Hazardous Material" at bounding box center [1045, 439] width 370 height 24
type input "General Cargo/Hazardous Material"
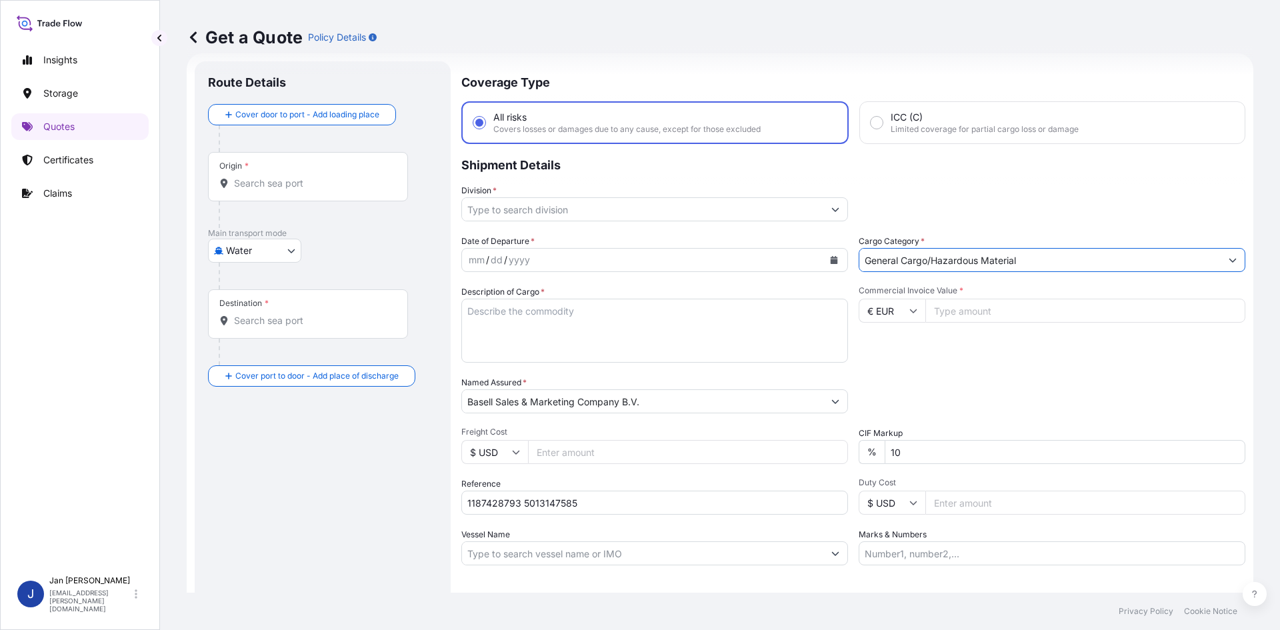
click at [683, 221] on div "Coverage Type All risks Covers losses or damages due to any cause, except for t…" at bounding box center [853, 362] width 784 height 603
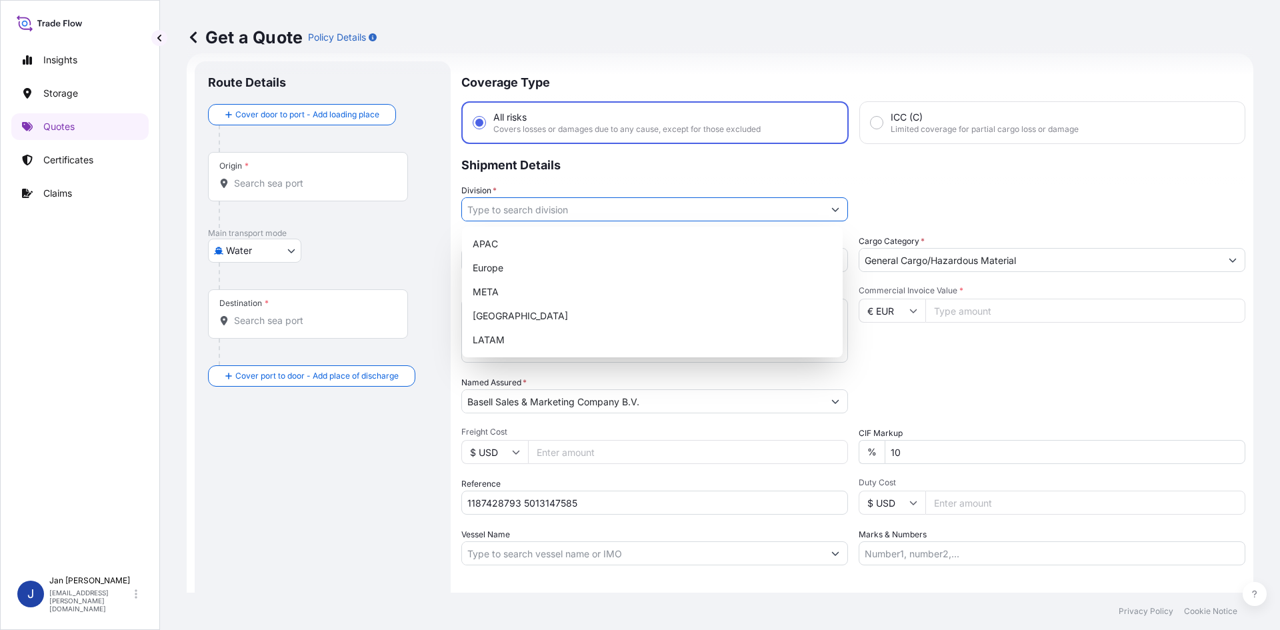
click at [679, 210] on input "Division *" at bounding box center [642, 209] width 361 height 24
click at [591, 273] on div "Europe" at bounding box center [652, 268] width 370 height 24
type input "Europe"
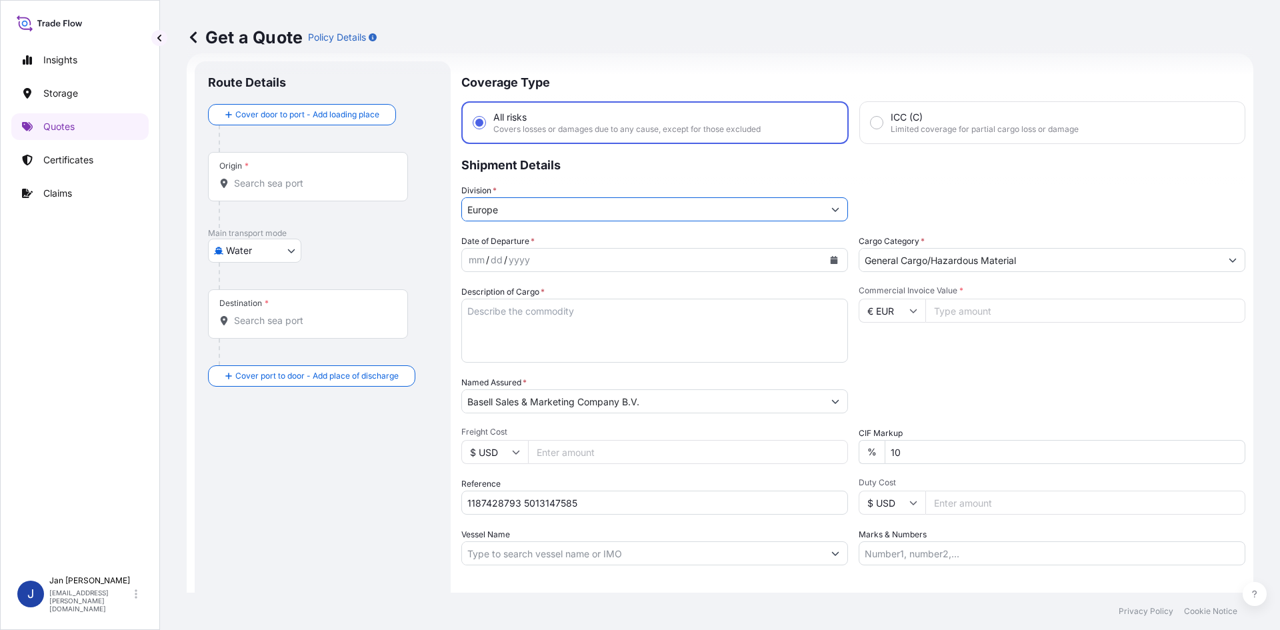
click at [824, 261] on button "Calendar" at bounding box center [834, 259] width 21 height 21
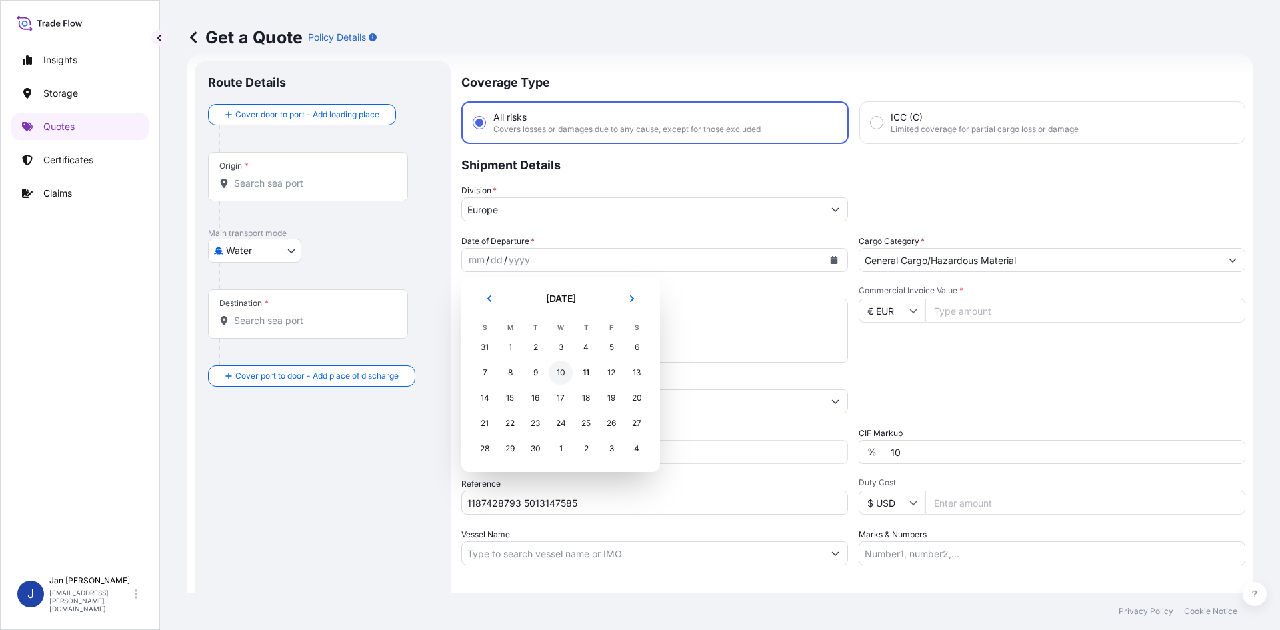
click at [555, 375] on div "10" at bounding box center [561, 373] width 24 height 24
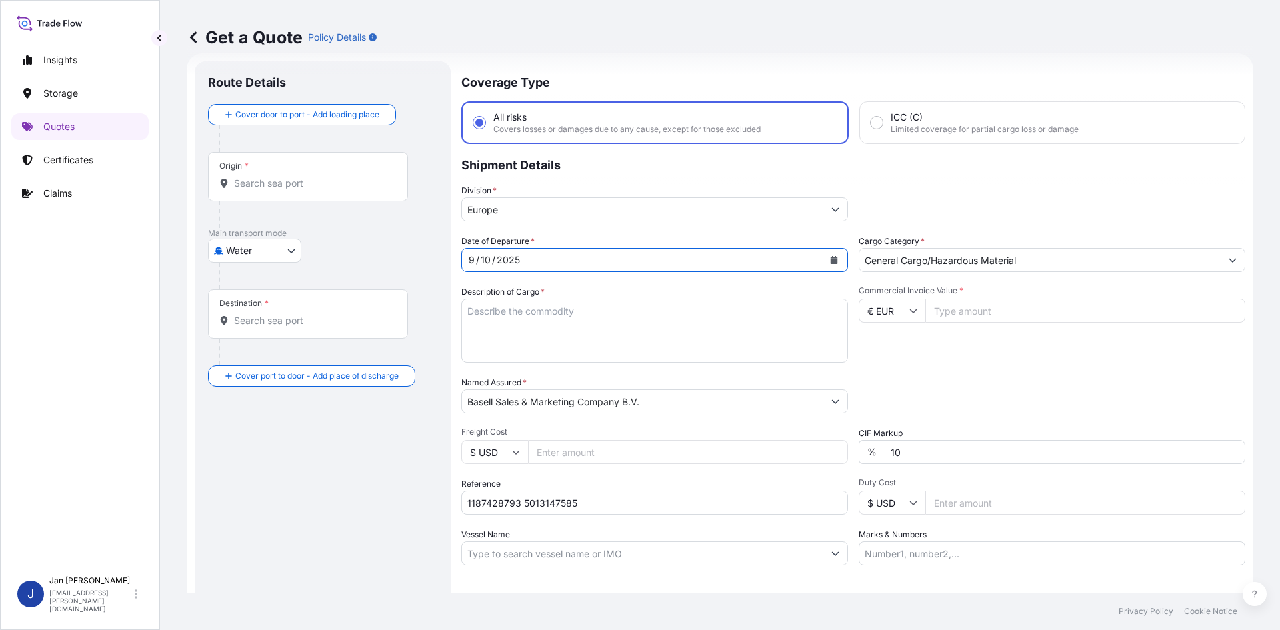
click at [1012, 363] on div "Date of Departure * [DATE] Cargo Category * General Cargo/Hazardous Material De…" at bounding box center [853, 400] width 784 height 331
click at [978, 317] on input "Commercial Invoice Value *" at bounding box center [1086, 311] width 320 height 24
type input "24154.40"
click at [958, 349] on div "Commercial Invoice Value * € EUR 24154.40" at bounding box center [1052, 323] width 387 height 77
click at [500, 319] on textarea "Description of Cargo *" at bounding box center [654, 331] width 387 height 64
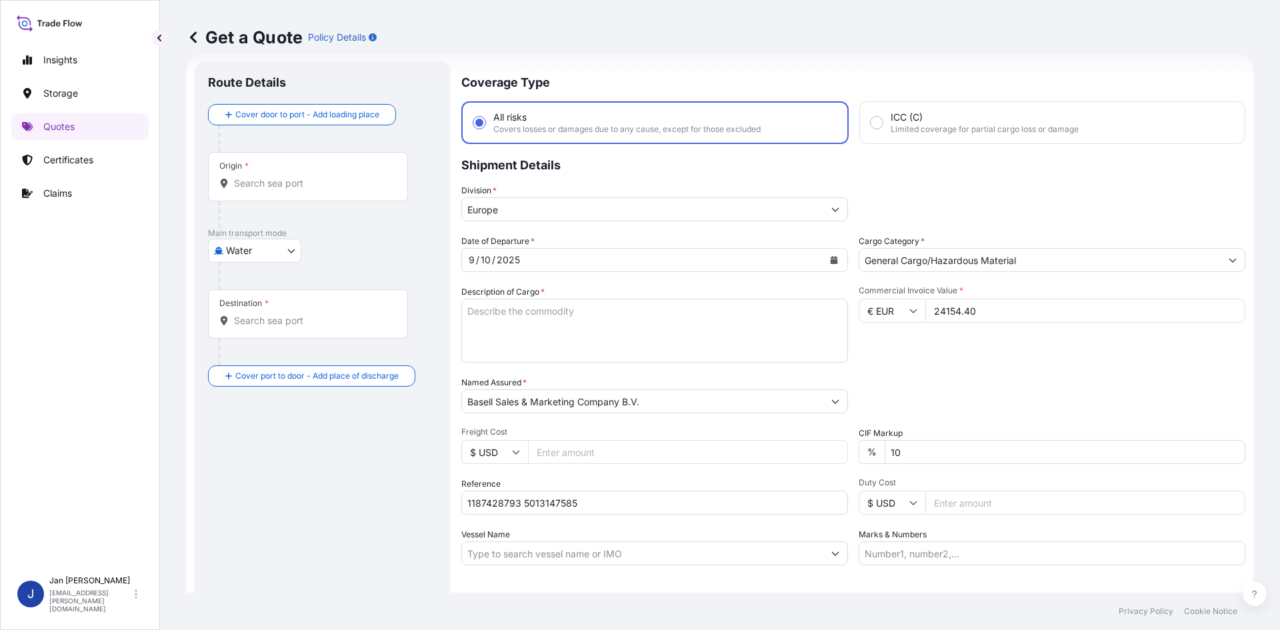
paste textarea "BAGS LOADED ONTO 8 PALLETS LOADED INTO 1 20' CONTAINER(S) HIFAX TRC 481P E C130…"
click at [465, 309] on textarea "BAGS LOADED ONTO 8 PALLETS LOADED INTO 1 20' CONTAINER(S) HIFAX TRC 481P E C130…" at bounding box center [654, 331] width 387 height 64
type textarea "436 BAGS LOADED ONTO 8 PALLETS LOADED INTO 1 20' CONTAINER(S) HIFAX TRC 481P E …"
click at [943, 333] on div "Commercial Invoice Value * € EUR 24154.40" at bounding box center [1052, 323] width 387 height 77
click at [276, 195] on div "Origin *" at bounding box center [308, 176] width 200 height 49
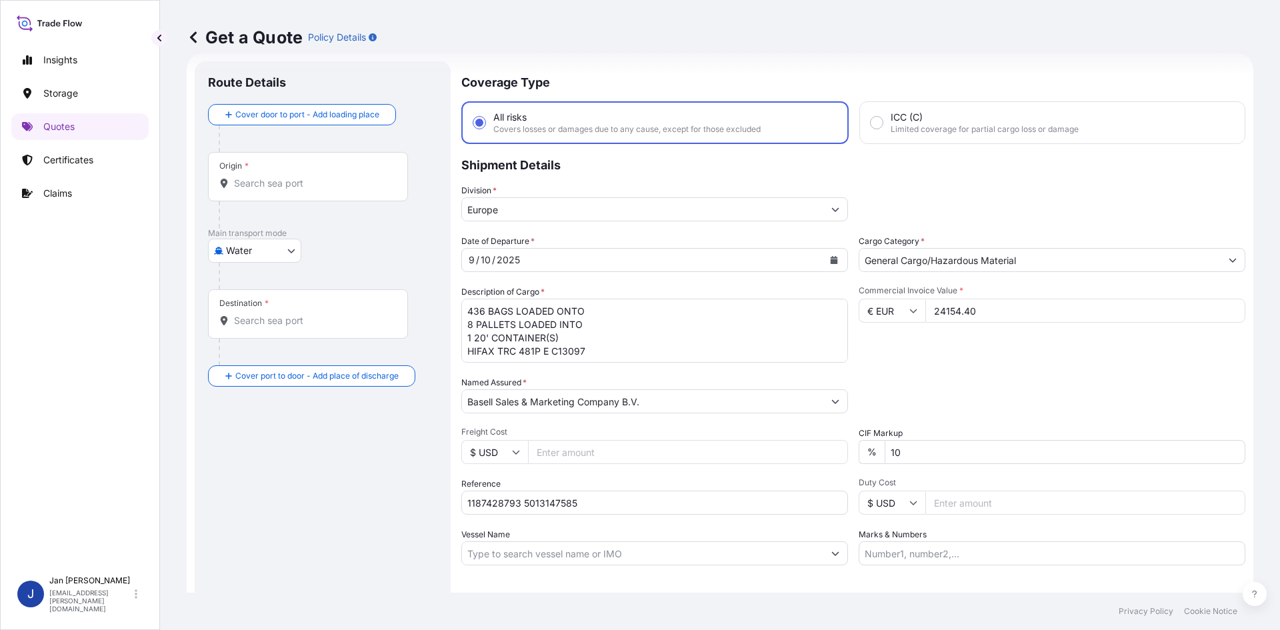
click at [276, 190] on input "Origin *" at bounding box center [312, 183] width 157 height 13
paste input "[GEOGRAPHIC_DATA]"
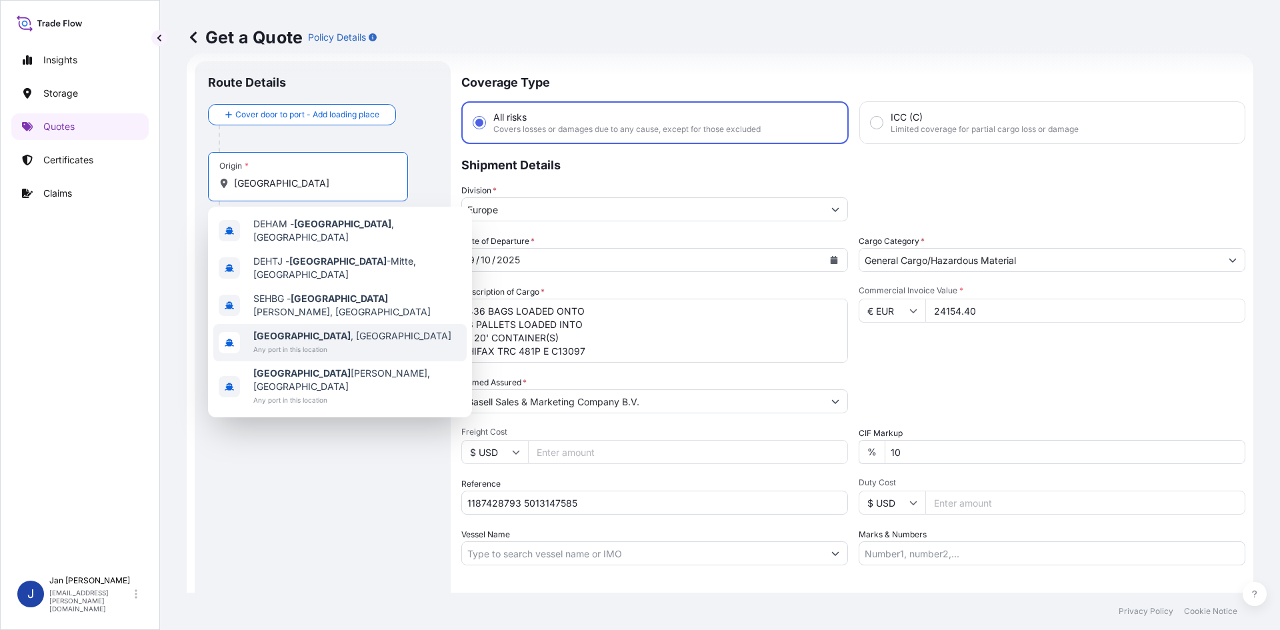
click at [323, 329] on span "[GEOGRAPHIC_DATA] , [GEOGRAPHIC_DATA]" at bounding box center [352, 335] width 198 height 13
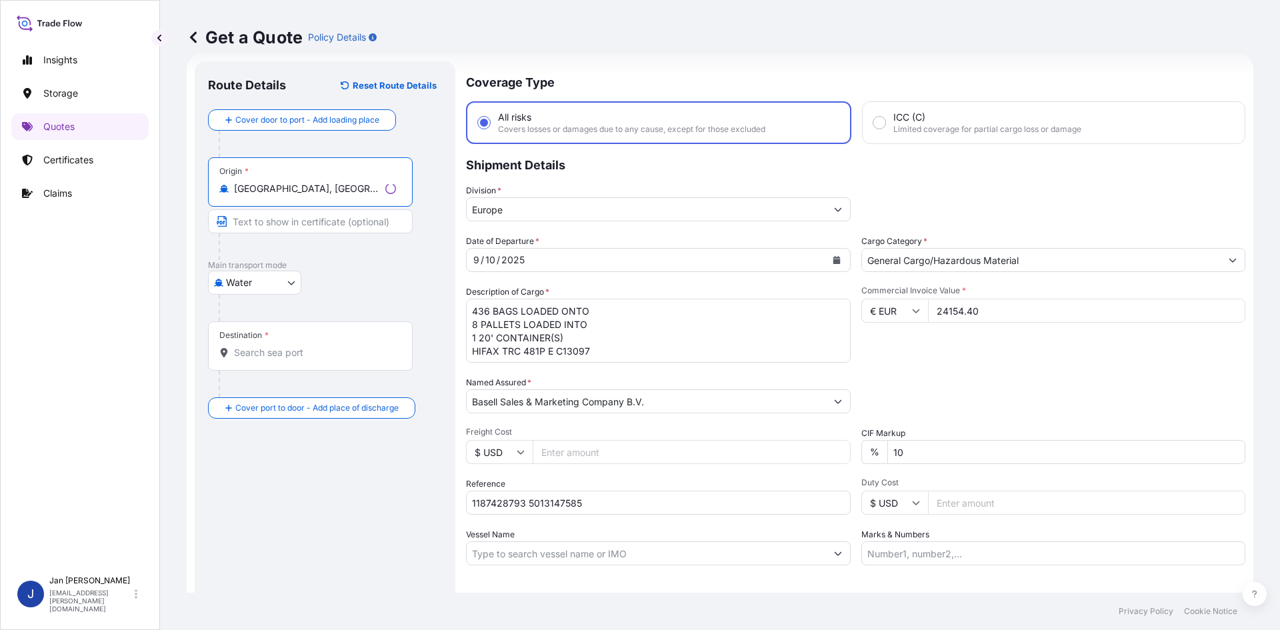
type input "[GEOGRAPHIC_DATA], [GEOGRAPHIC_DATA]"
click at [363, 296] on div at bounding box center [330, 308] width 223 height 27
click at [319, 340] on div "Destination *" at bounding box center [308, 345] width 200 height 49
click at [319, 346] on input "Destination *" at bounding box center [312, 352] width 157 height 13
paste input "IZMIT"
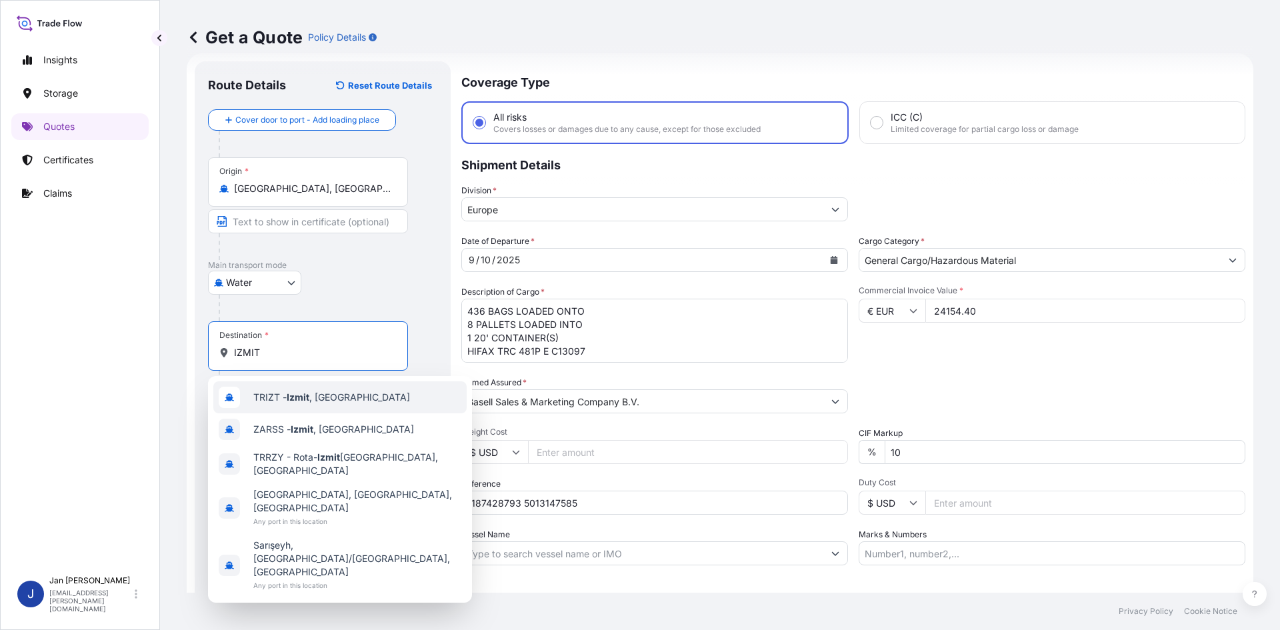
click at [341, 408] on div "TRIZT - [GEOGRAPHIC_DATA] , [GEOGRAPHIC_DATA]" at bounding box center [339, 397] width 253 height 32
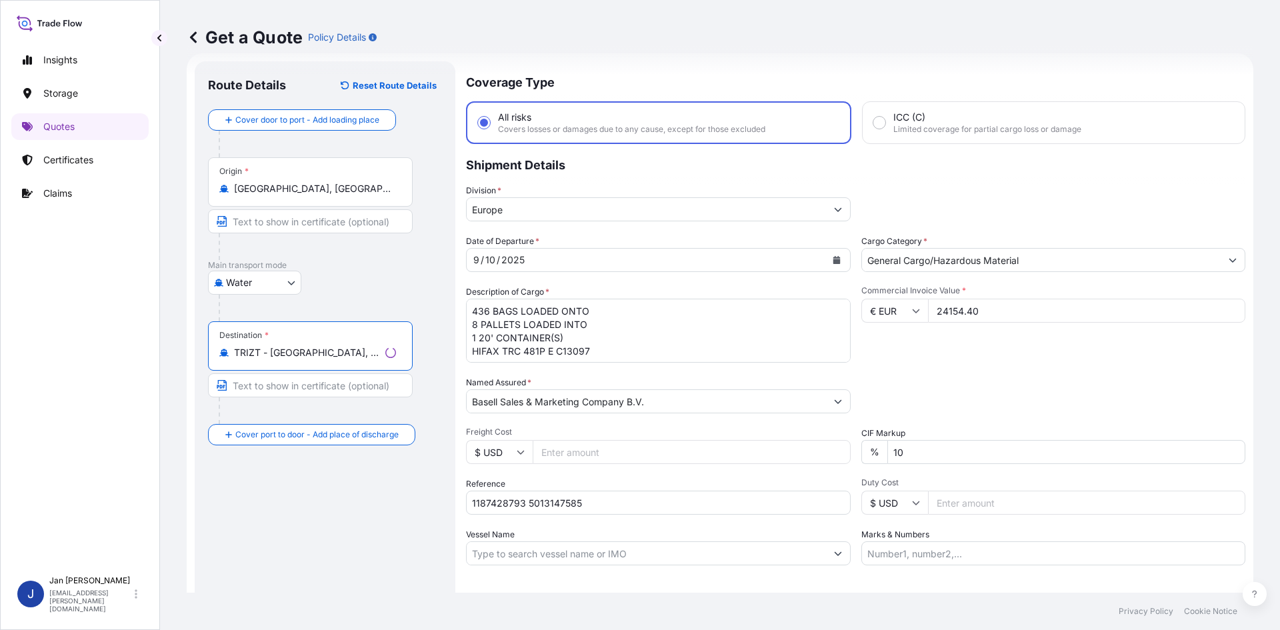
type input "TRIZT - [GEOGRAPHIC_DATA], [GEOGRAPHIC_DATA]"
click at [952, 349] on div "Commercial Invoice Value * € EUR 24154.40" at bounding box center [1054, 323] width 385 height 77
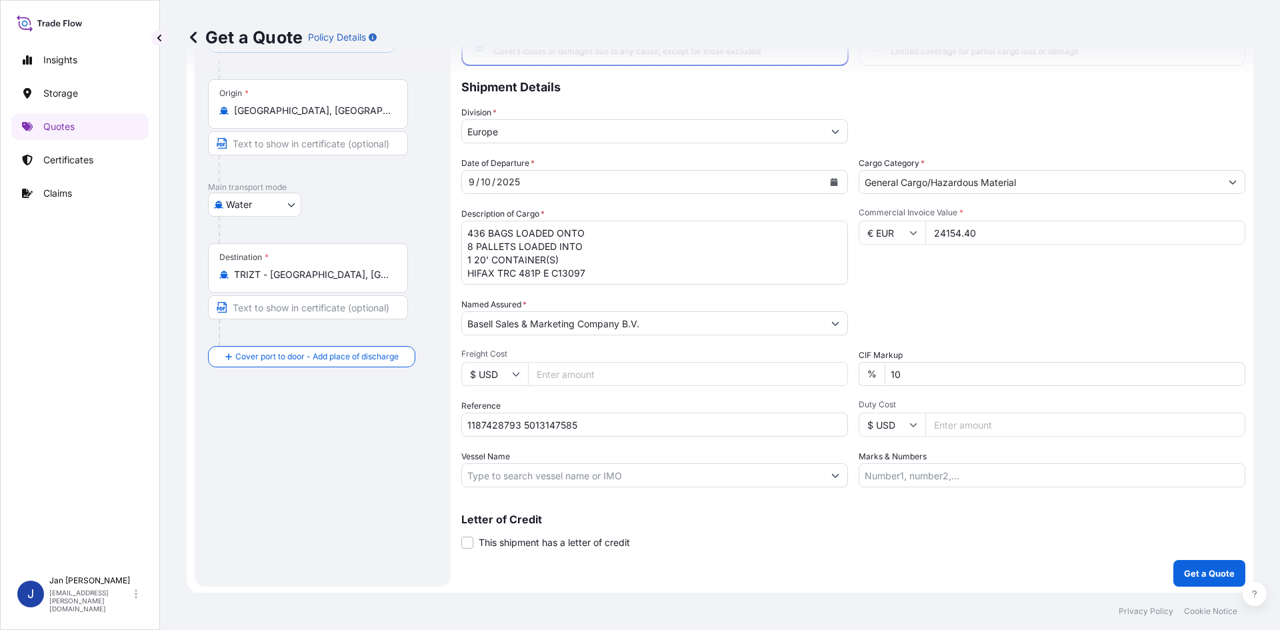
scroll to position [101, 0]
click at [1207, 564] on button "Get a Quote" at bounding box center [1210, 571] width 72 height 27
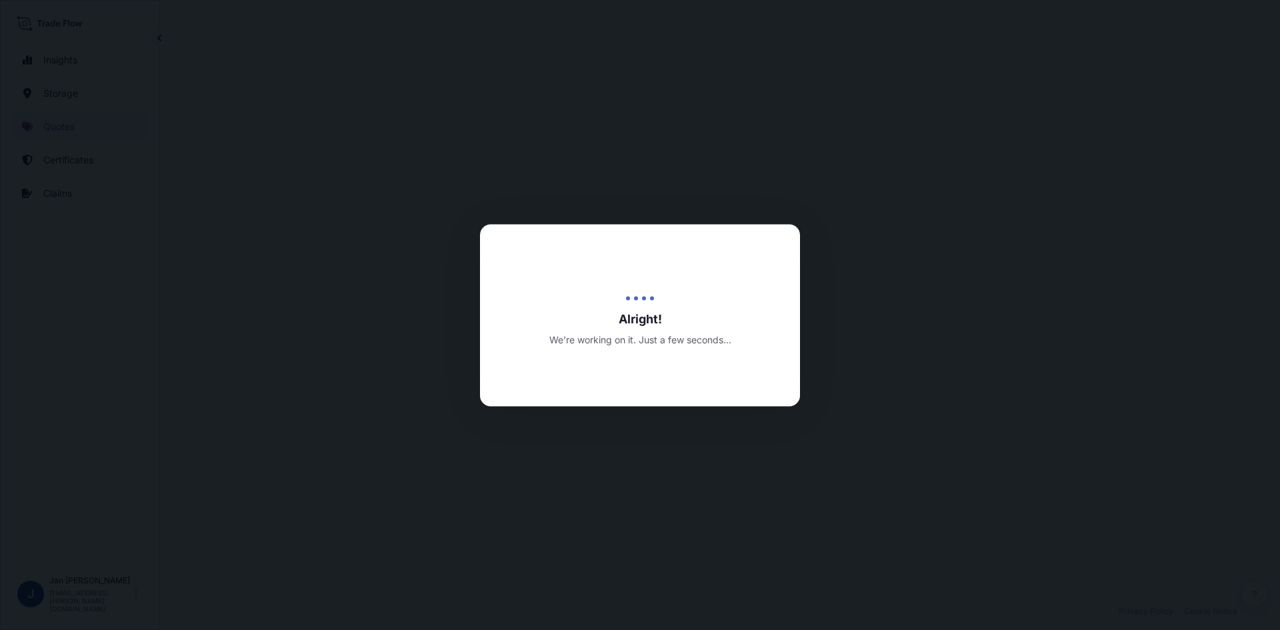
select select "Water"
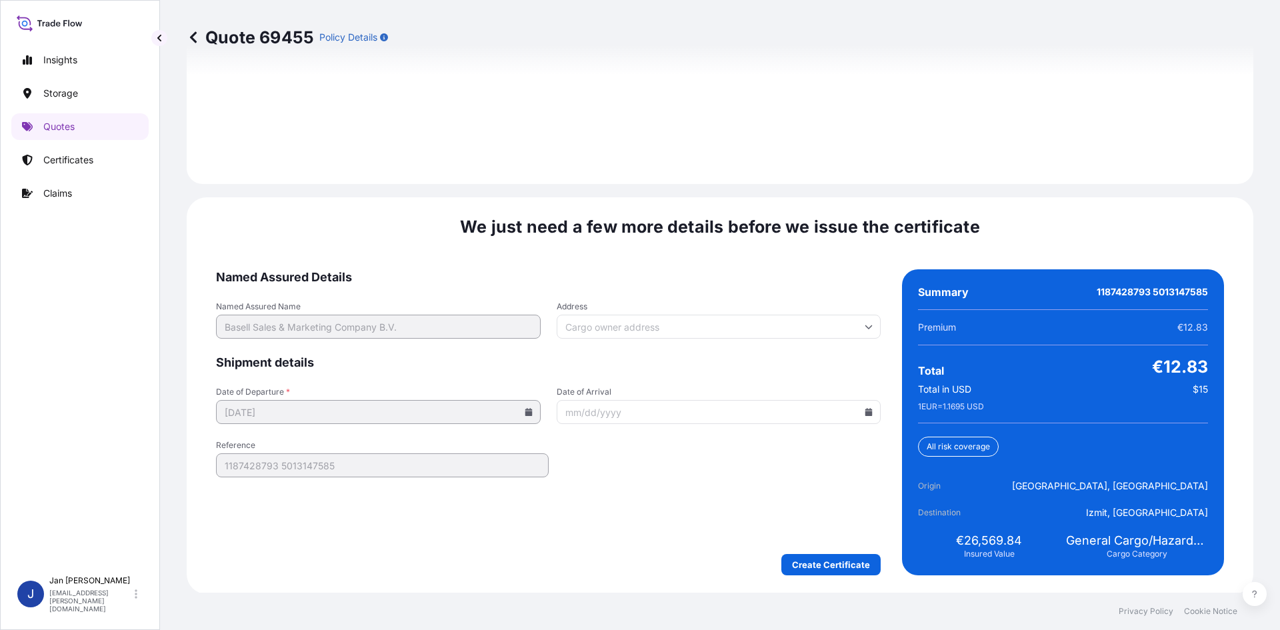
scroll to position [1913, 0]
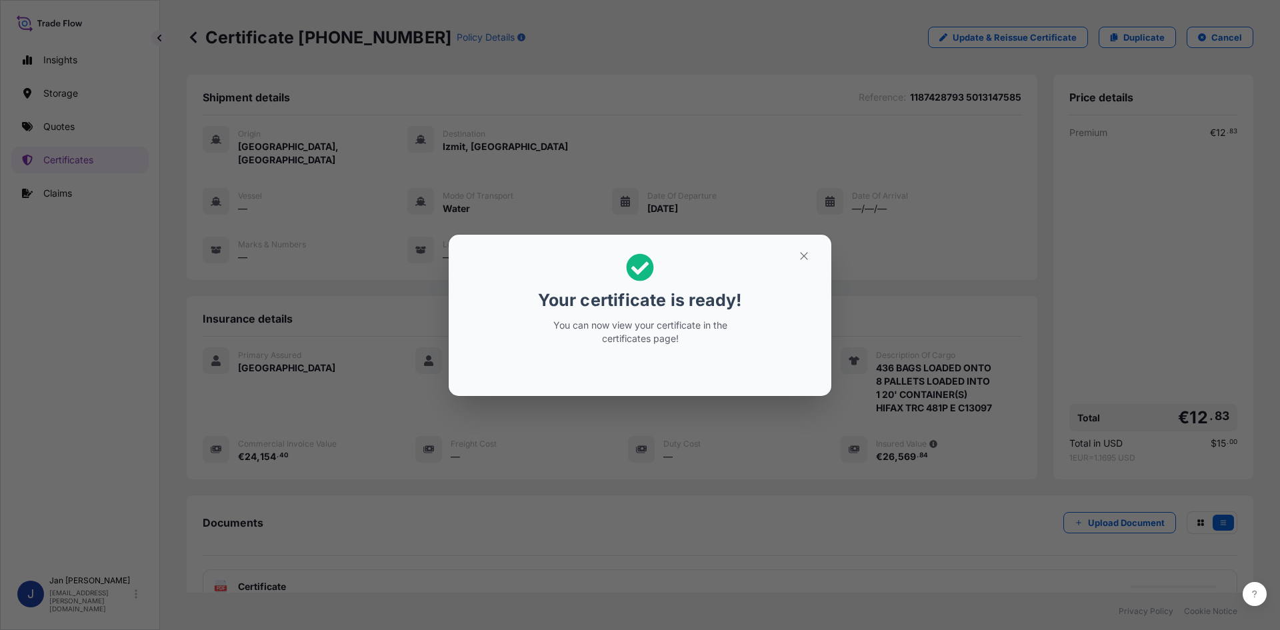
click at [461, 93] on div "Your certificate is ready! You can now view your certificate in the certificate…" at bounding box center [640, 315] width 1280 height 630
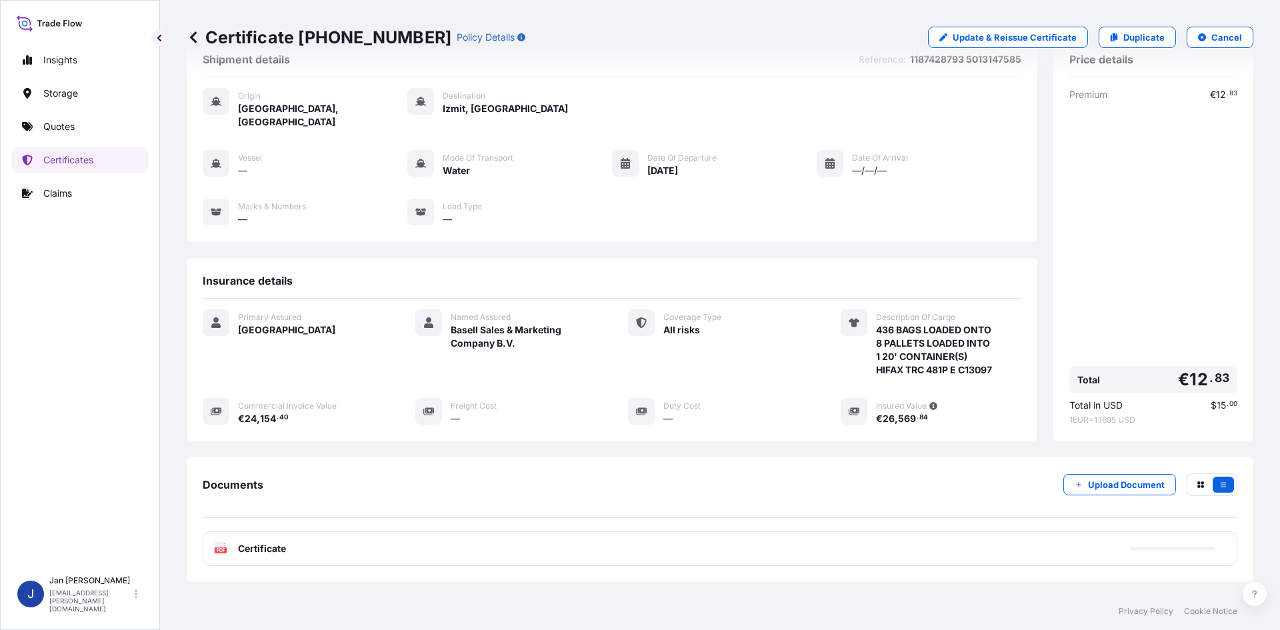
scroll to position [97, 0]
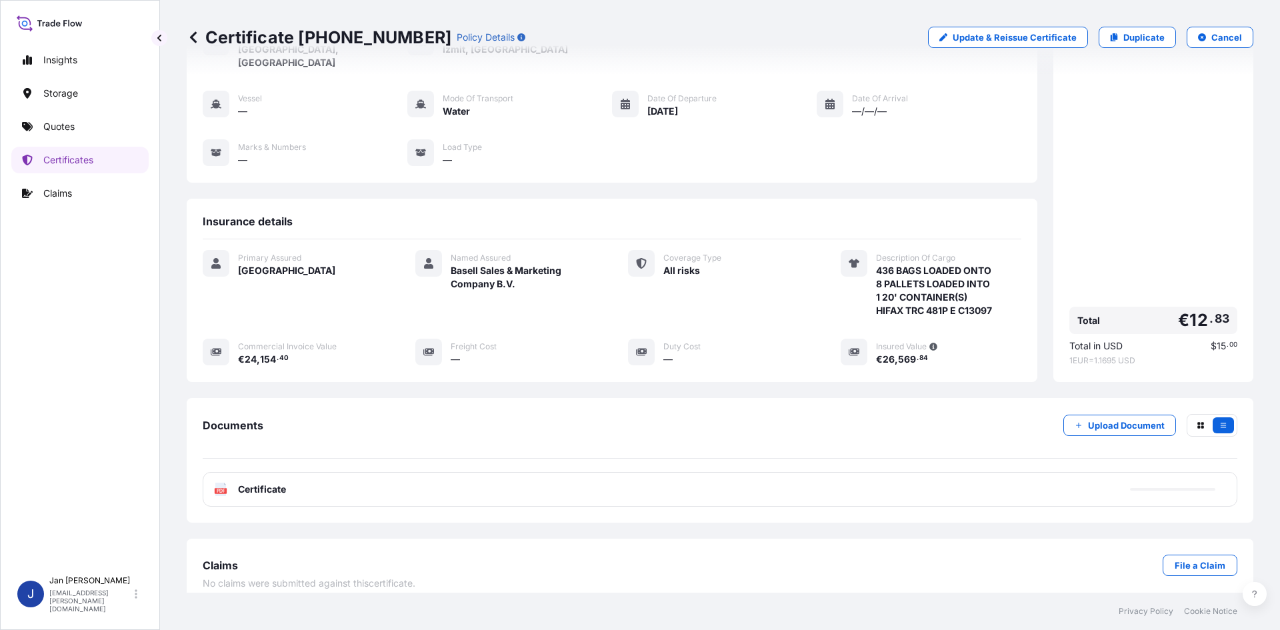
click at [732, 418] on div "Documents Upload Document" at bounding box center [720, 436] width 1035 height 45
click at [727, 450] on div "Documents Upload Document PDF Certificate" at bounding box center [720, 460] width 1035 height 93
click at [717, 472] on div "PDF Certificate" at bounding box center [720, 489] width 1035 height 35
click at [650, 481] on div "PDF Certificate" at bounding box center [720, 489] width 1035 height 35
click at [549, 472] on div "PDF Certificate" at bounding box center [720, 489] width 1035 height 35
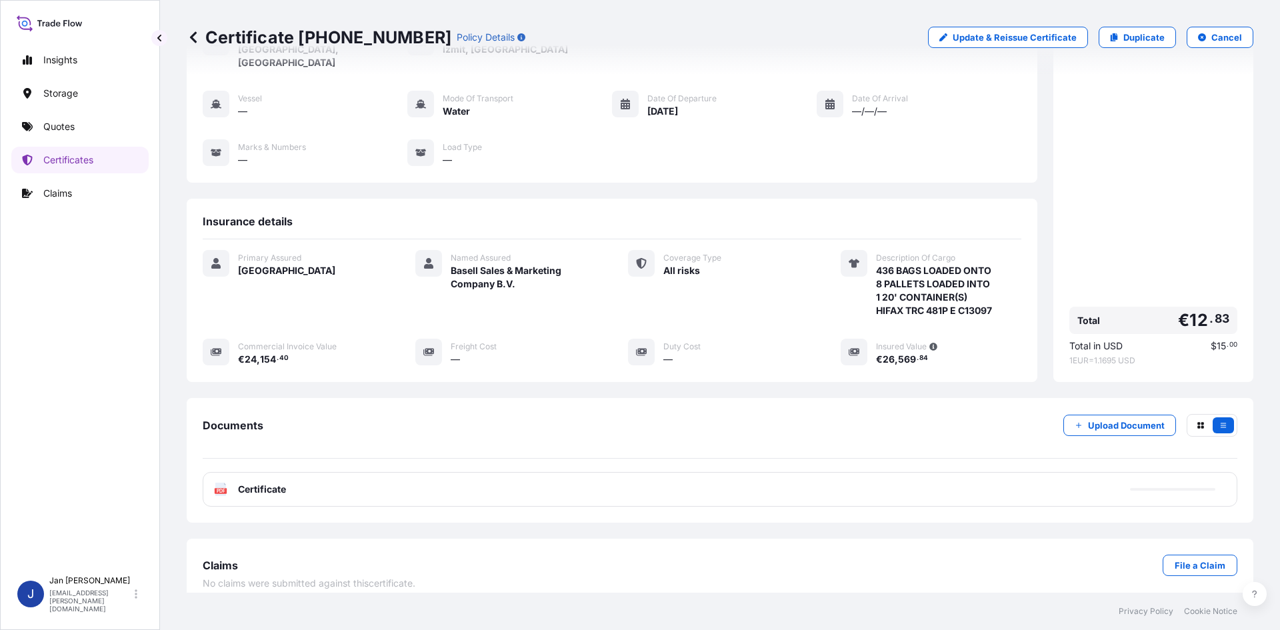
click at [550, 476] on div "PDF Certificate" at bounding box center [720, 489] width 1035 height 35
click at [351, 480] on div "PDF Certificate" at bounding box center [720, 489] width 1035 height 35
click at [269, 483] on span "Certificate" at bounding box center [262, 489] width 48 height 13
click at [267, 483] on div "PDF Certificate" at bounding box center [720, 489] width 1035 height 35
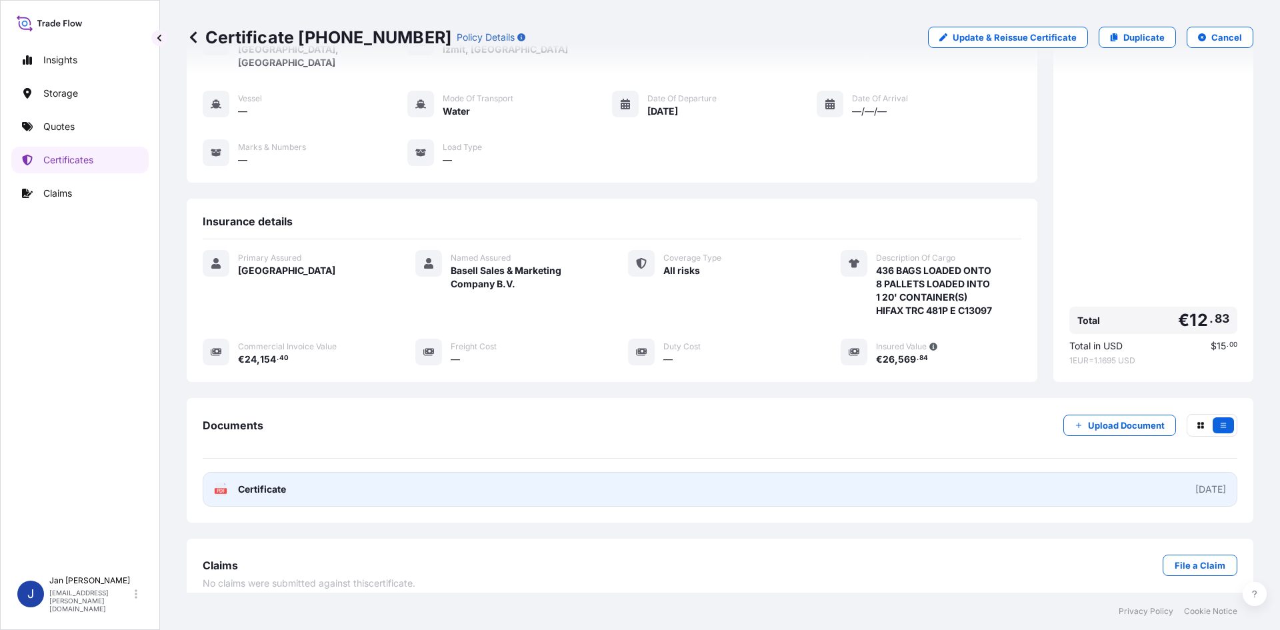
click at [283, 483] on span "Certificate" at bounding box center [262, 489] width 48 height 13
